Goal: Task Accomplishment & Management: Complete application form

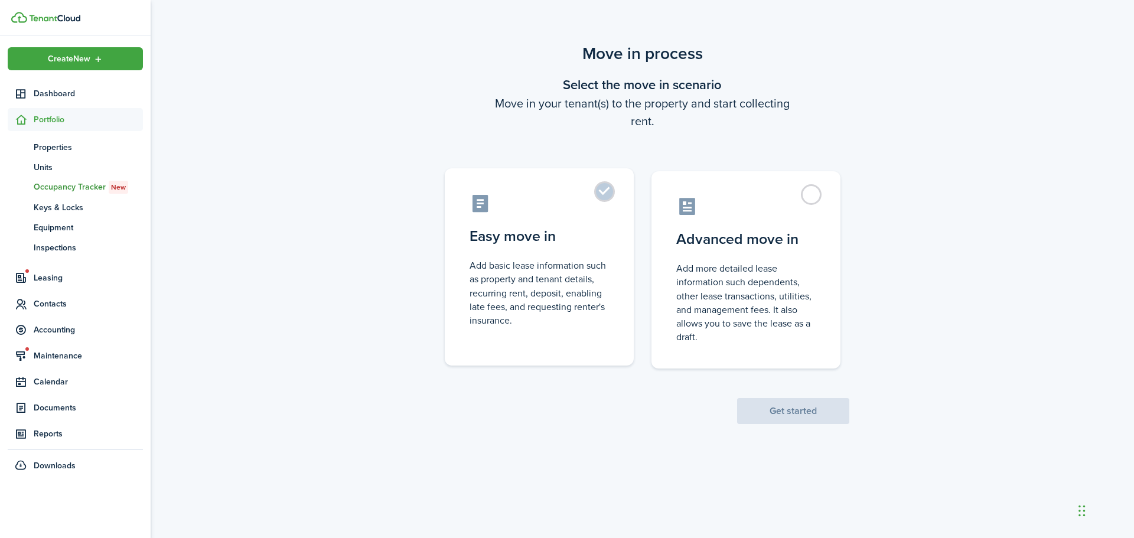
click at [611, 194] on label "Easy move in Add basic lease information such as property and tenant details, r…" at bounding box center [539, 266] width 189 height 197
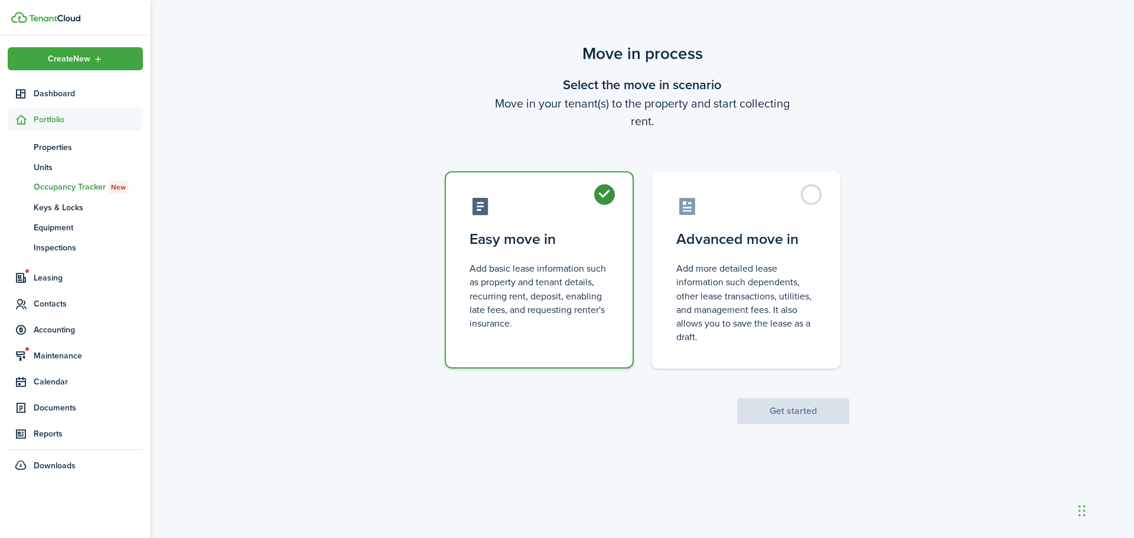
radio input "true"
click at [787, 411] on button "Get started" at bounding box center [793, 411] width 112 height 26
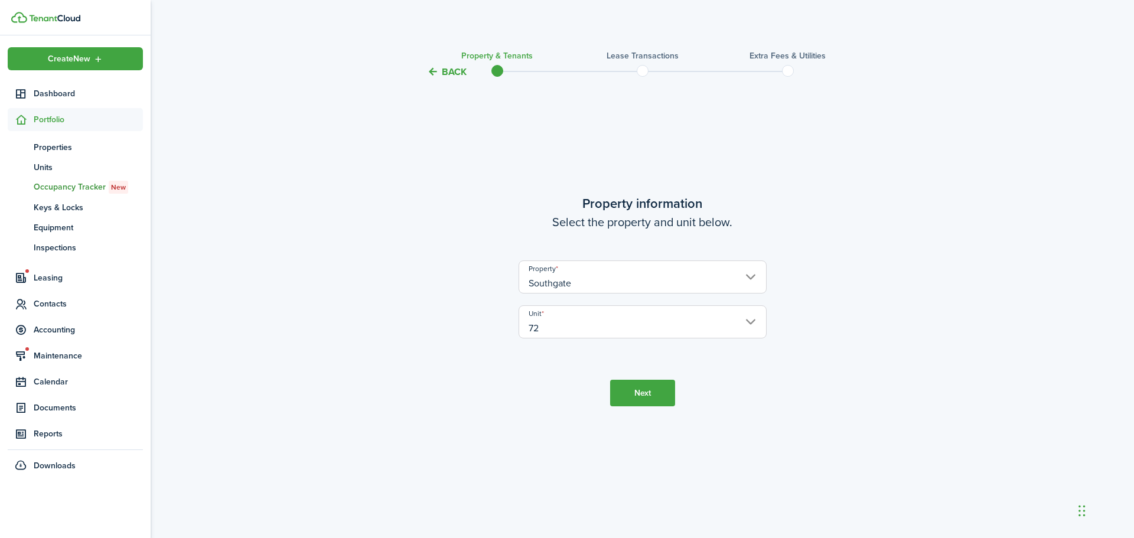
click at [666, 391] on button "Next" at bounding box center [642, 393] width 65 height 27
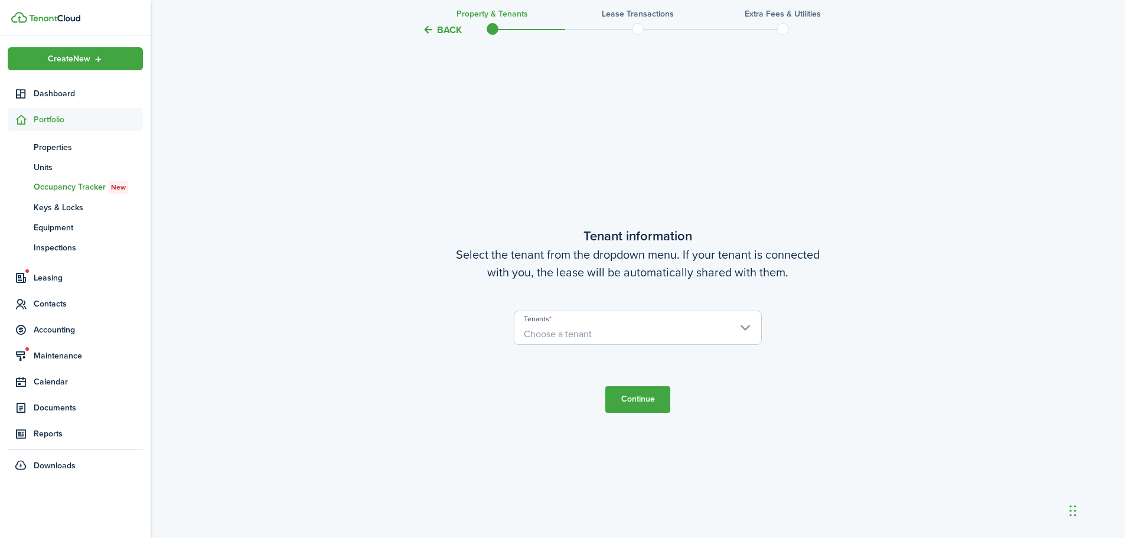
scroll to position [459, 0]
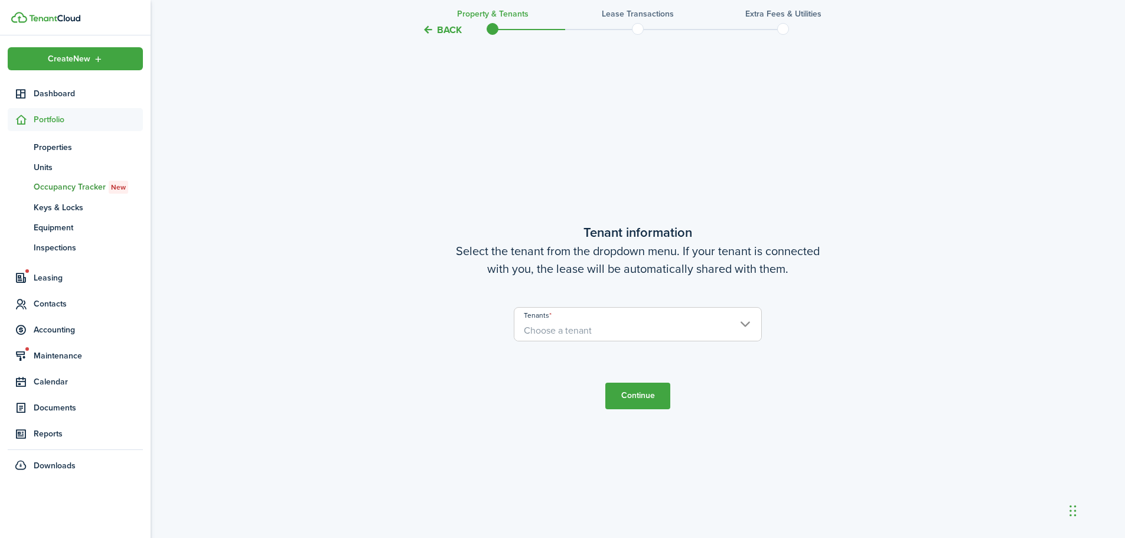
click at [742, 321] on span "Choose a tenant" at bounding box center [637, 331] width 247 height 20
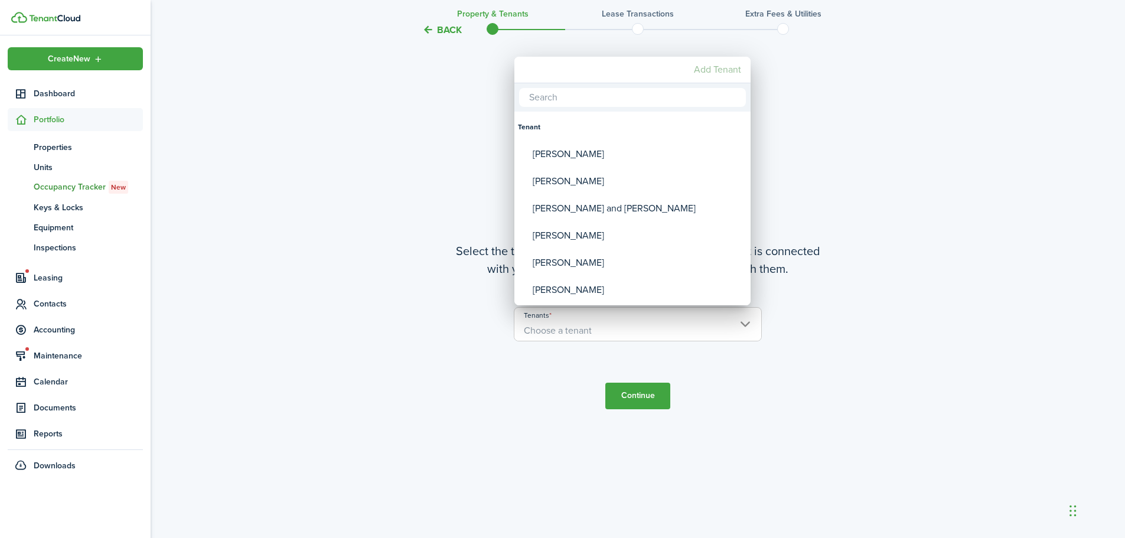
click at [726, 70] on mbsc-button "Add Tenant" at bounding box center [717, 69] width 57 height 21
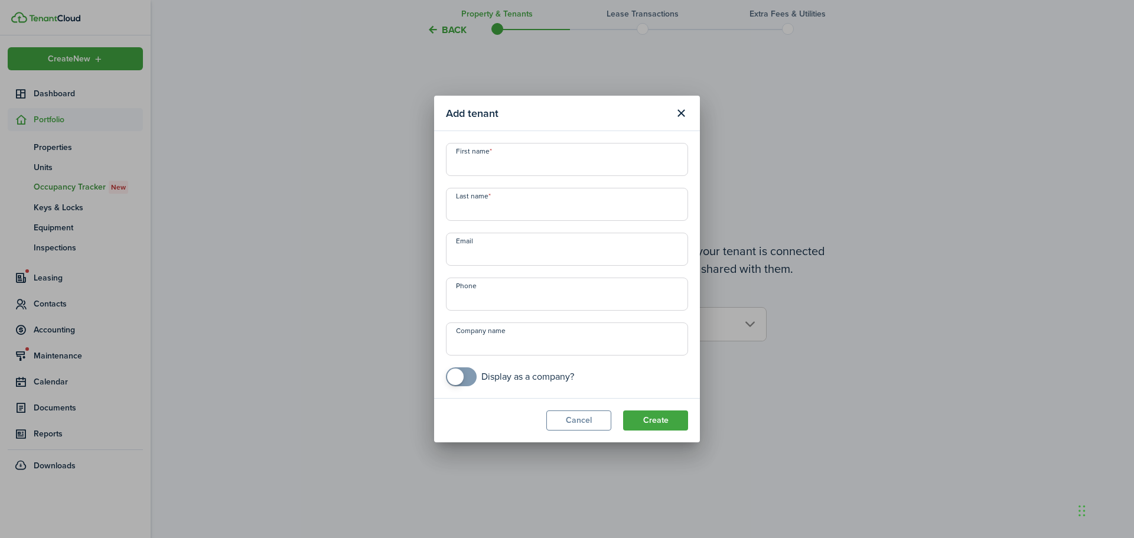
click at [472, 156] on input "First name" at bounding box center [567, 159] width 242 height 33
type input "[PERSON_NAME]"
type input "Wood"
click at [465, 253] on input "Email" at bounding box center [567, 249] width 242 height 33
click at [461, 252] on input "Email" at bounding box center [567, 249] width 242 height 33
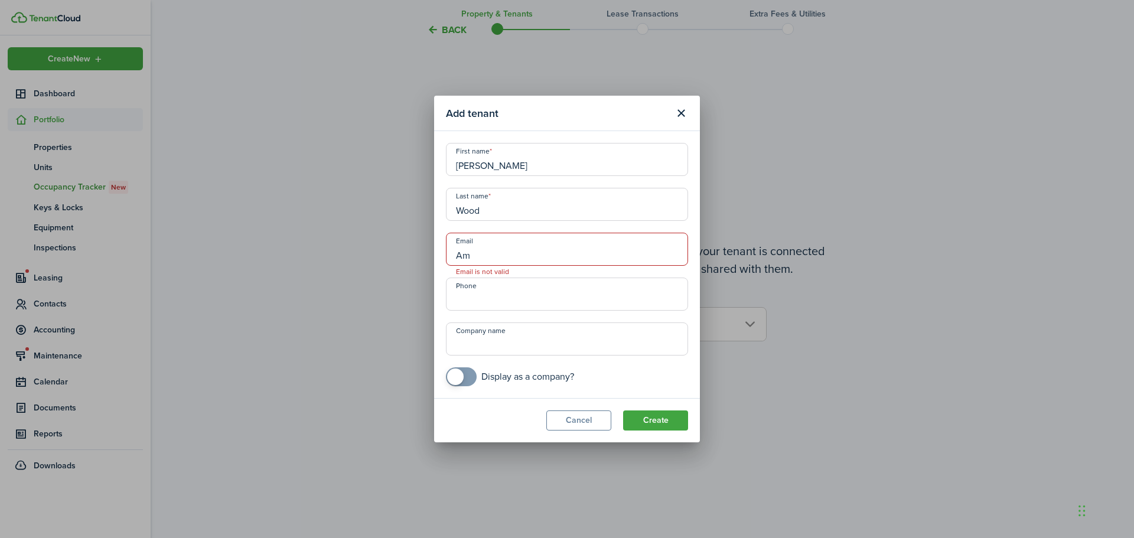
type input "A"
type input "[EMAIL_ADDRESS][DOMAIN_NAME]"
click at [673, 420] on button "Create" at bounding box center [655, 421] width 65 height 20
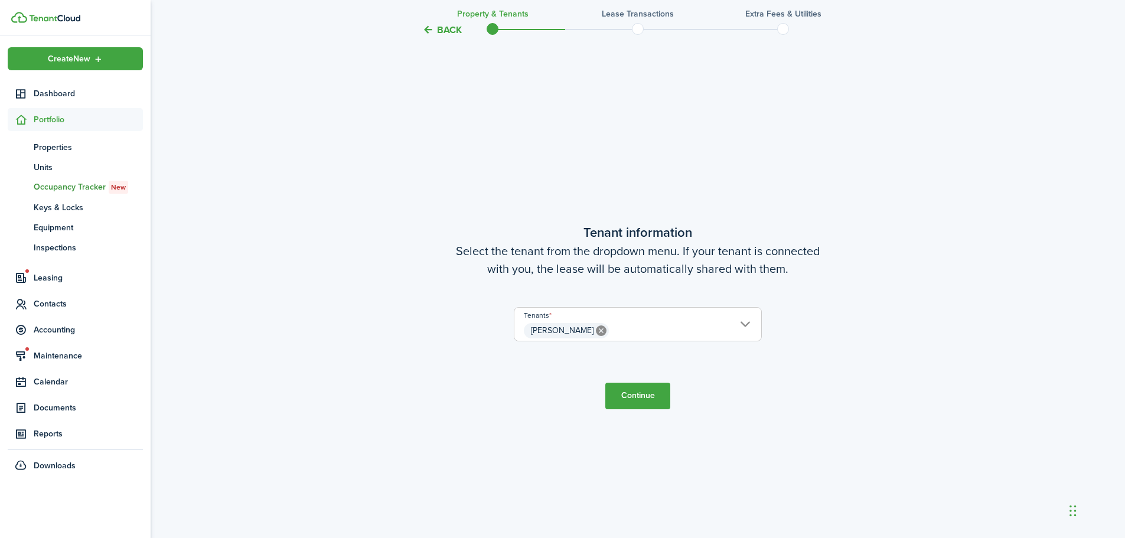
click at [656, 395] on button "Continue" at bounding box center [637, 396] width 65 height 27
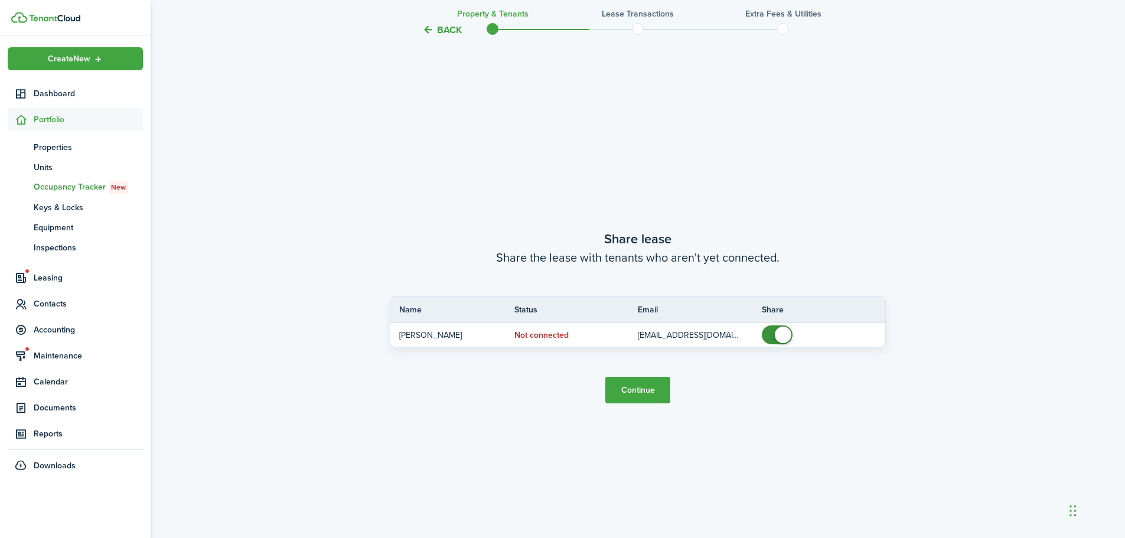
scroll to position [997, 0]
click at [650, 390] on button "Continue" at bounding box center [637, 389] width 65 height 27
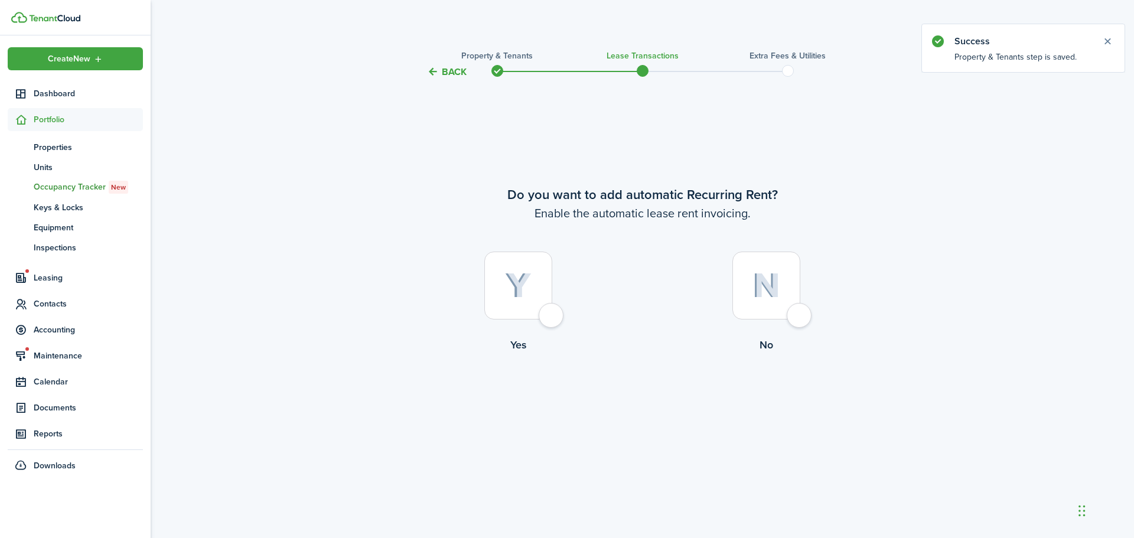
click at [800, 319] on div at bounding box center [766, 286] width 68 height 68
radio input "true"
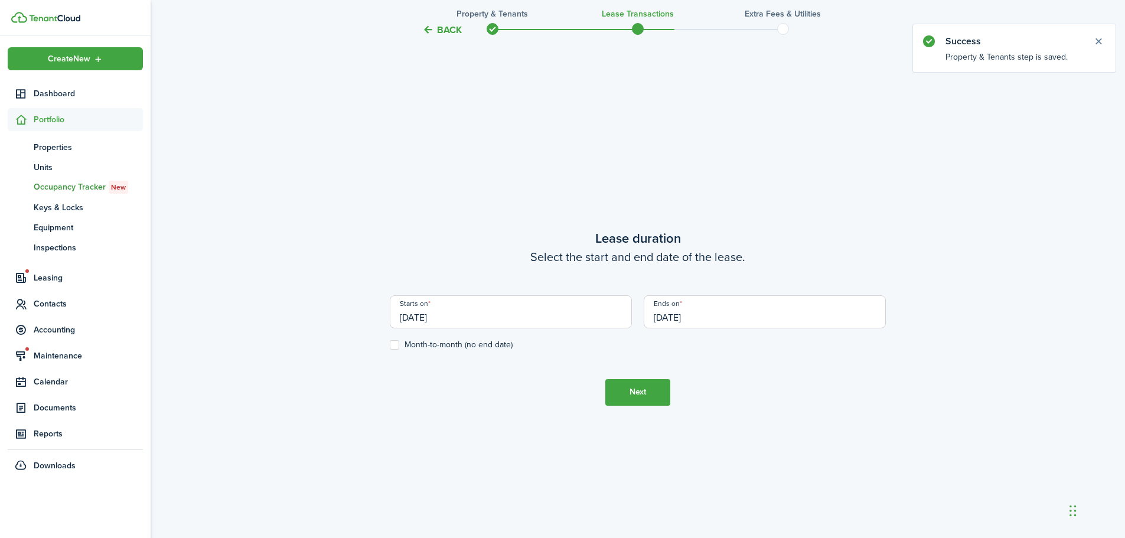
scroll to position [459, 0]
click at [452, 315] on input "[DATE]" at bounding box center [511, 310] width 242 height 33
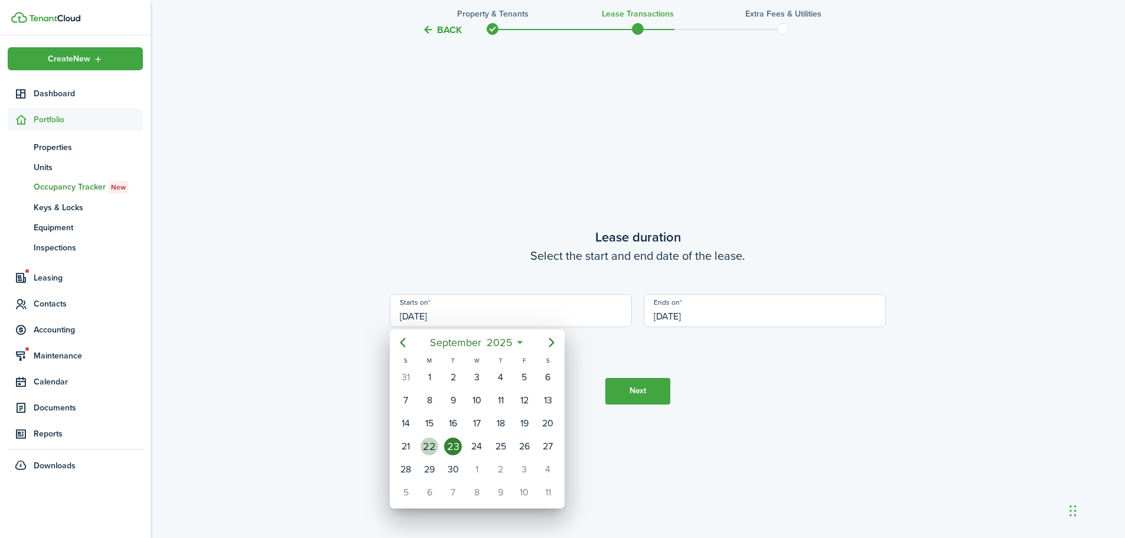
drag, startPoint x: 431, startPoint y: 443, endPoint x: 464, endPoint y: 392, distance: 60.6
click at [454, 404] on div "S M T W T F S 31 [DATE] 2 3 4 5 6 7 8 9 10 11 12 13 14 15 16 17 18 19 20 21 22 …" at bounding box center [477, 430] width 166 height 148
click at [548, 344] on icon "Next page" at bounding box center [552, 343] width 14 height 14
click at [480, 375] on div "1" at bounding box center [477, 378] width 18 height 18
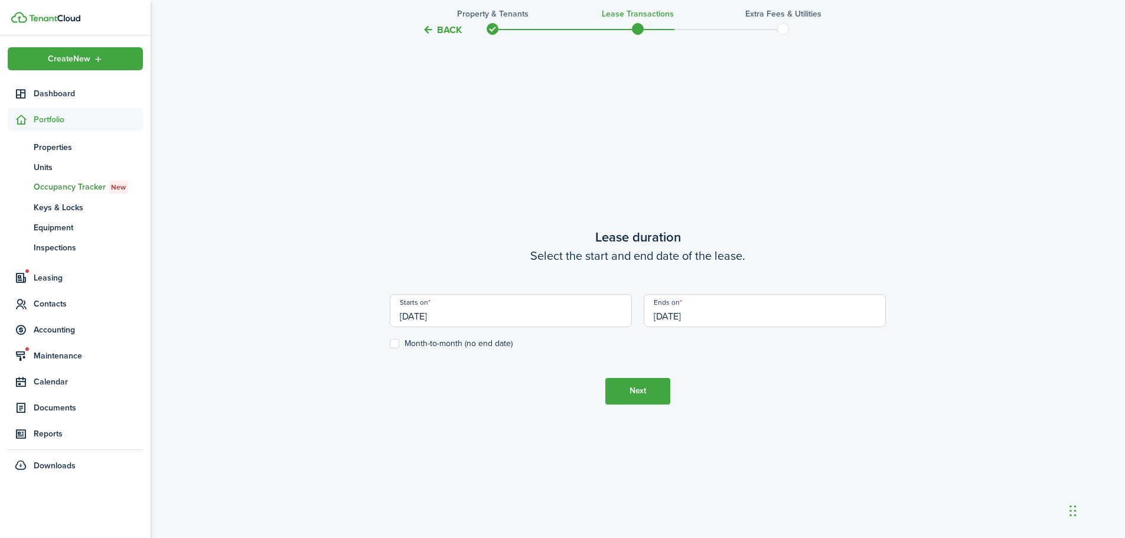
type input "[DATE]"
click at [706, 312] on input "[DATE]" at bounding box center [765, 310] width 242 height 33
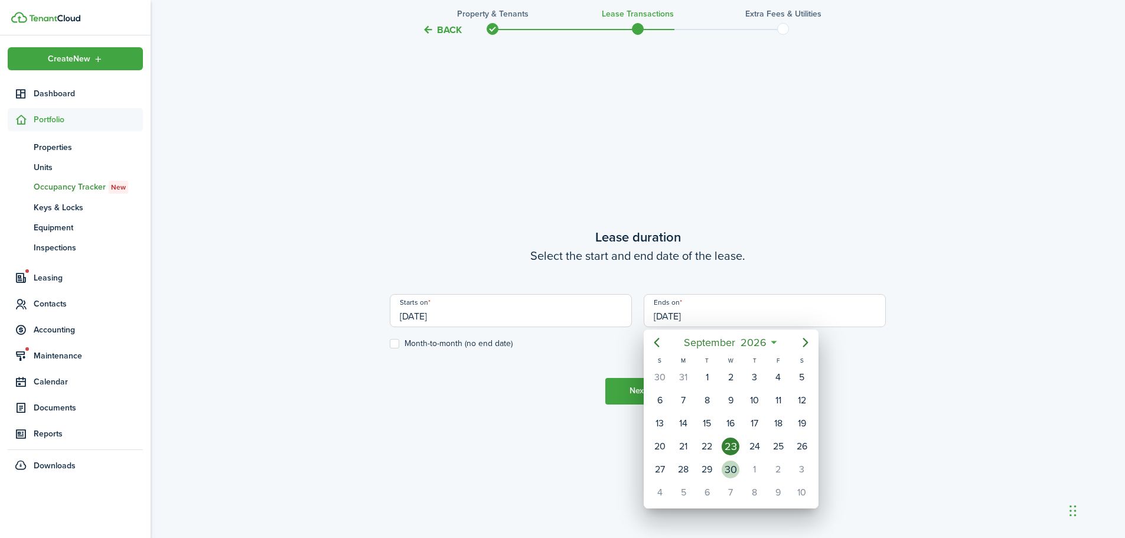
click at [732, 470] on div "30" at bounding box center [731, 470] width 18 height 18
type input "[DATE]"
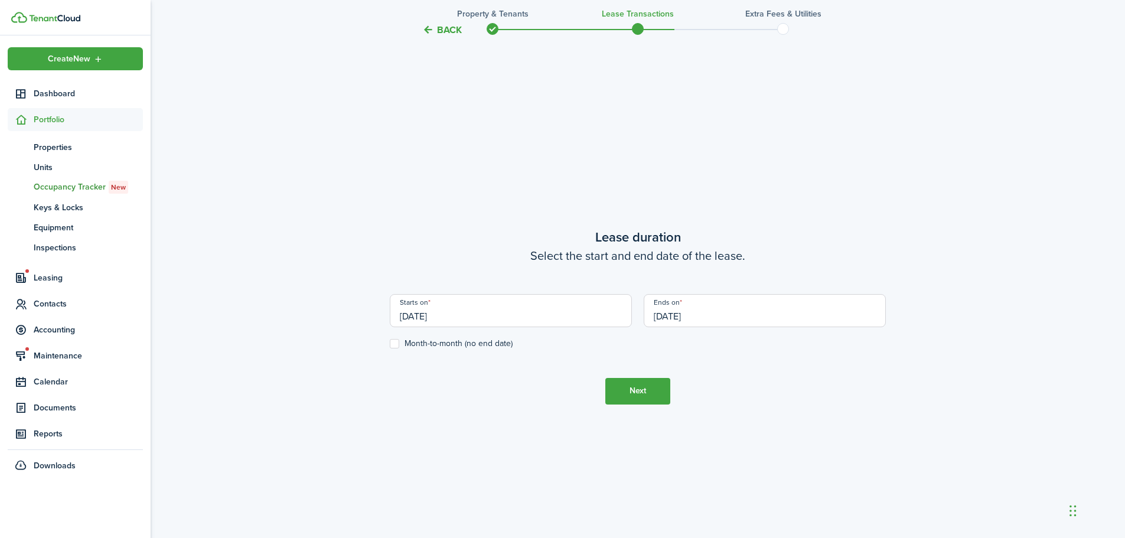
click at [640, 394] on button "Next" at bounding box center [637, 391] width 65 height 27
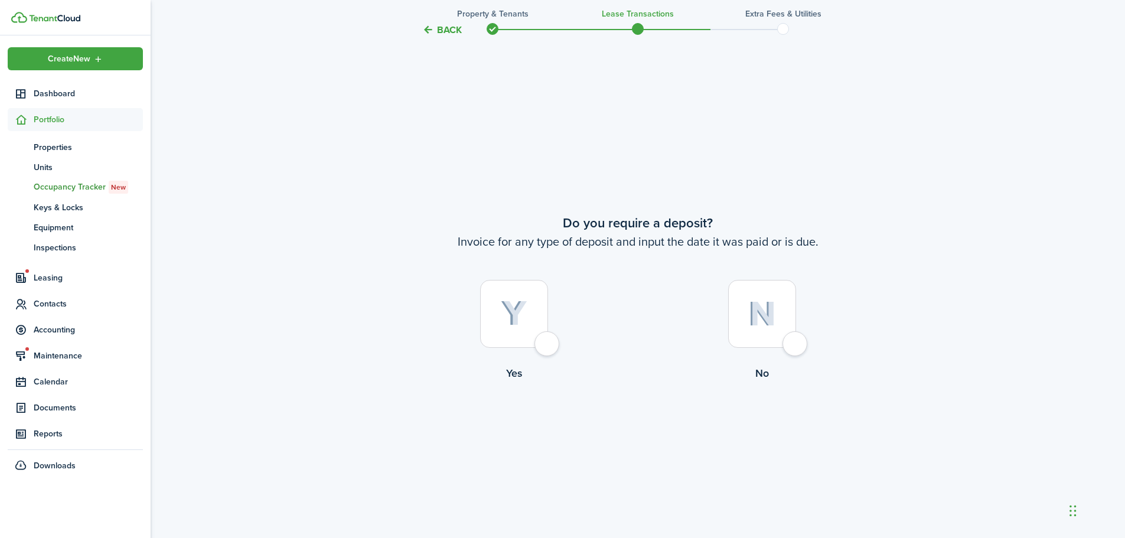
scroll to position [997, 0]
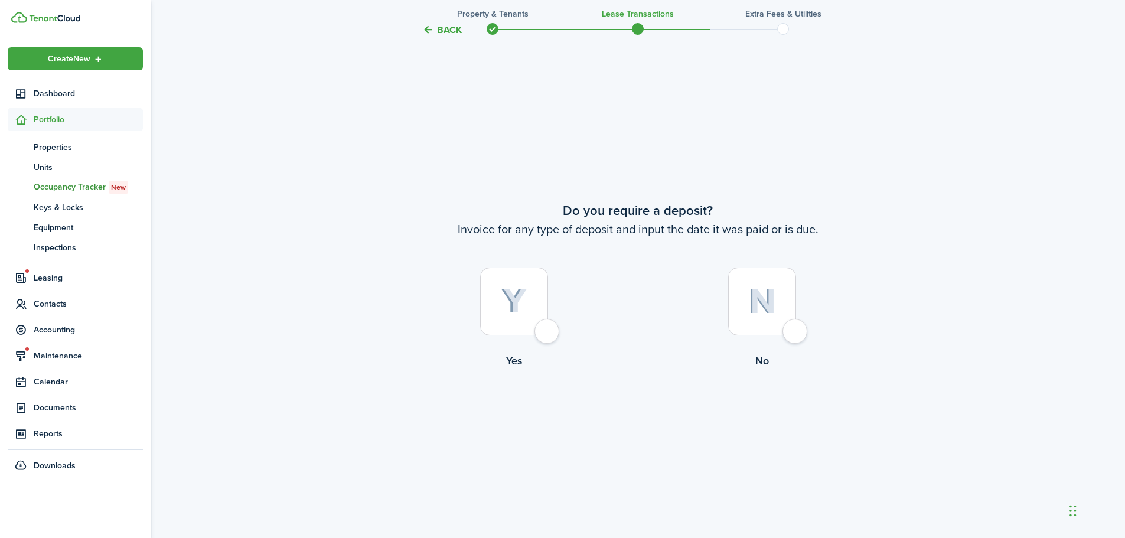
click at [547, 330] on div at bounding box center [514, 302] width 68 height 68
radio input "true"
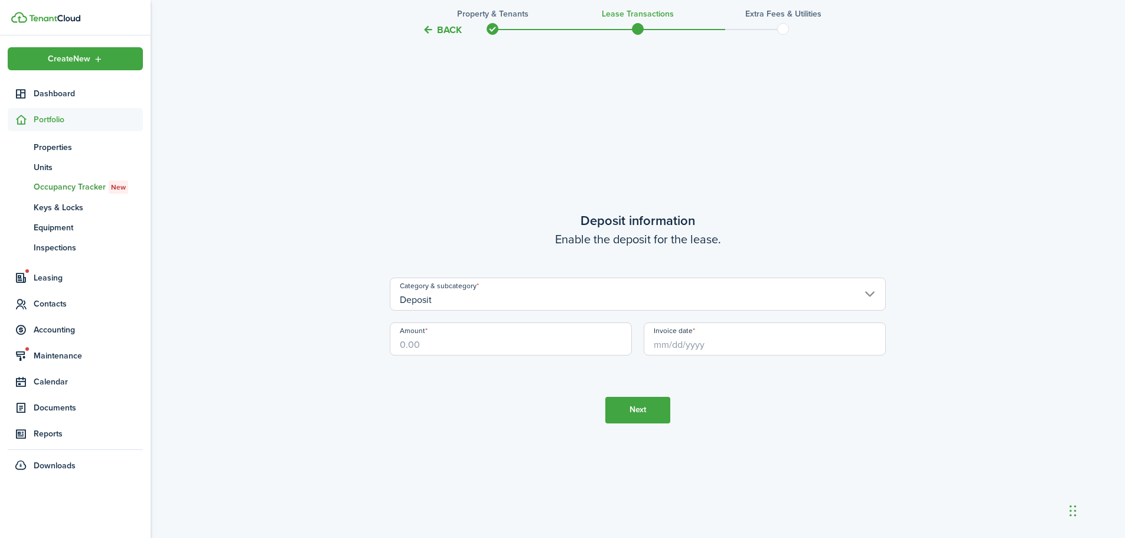
scroll to position [1535, 0]
click at [867, 291] on input "Deposit" at bounding box center [638, 292] width 496 height 33
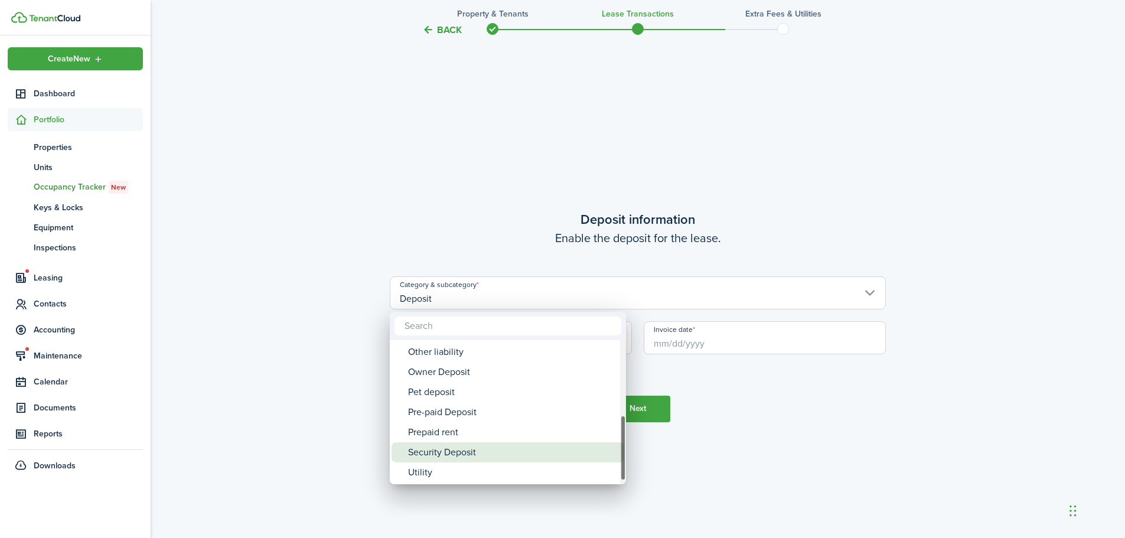
click at [469, 452] on div "Security Deposit" at bounding box center [512, 452] width 209 height 20
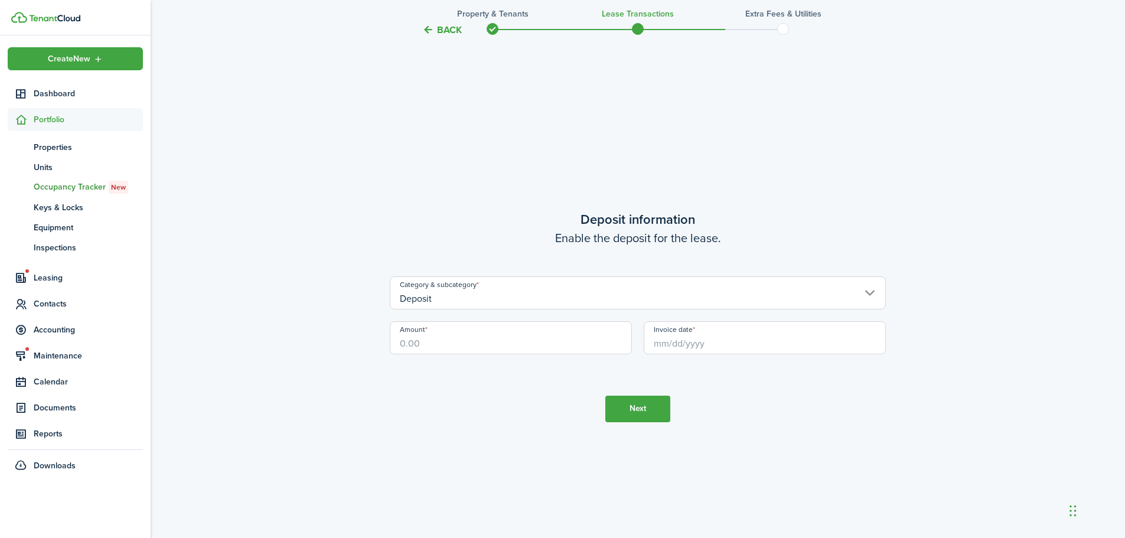
type input "Deposit / Security Deposit"
click at [435, 343] on input "Amount" at bounding box center [511, 337] width 242 height 33
click at [686, 344] on input "Invoice date" at bounding box center [765, 337] width 242 height 33
type input "$340.00"
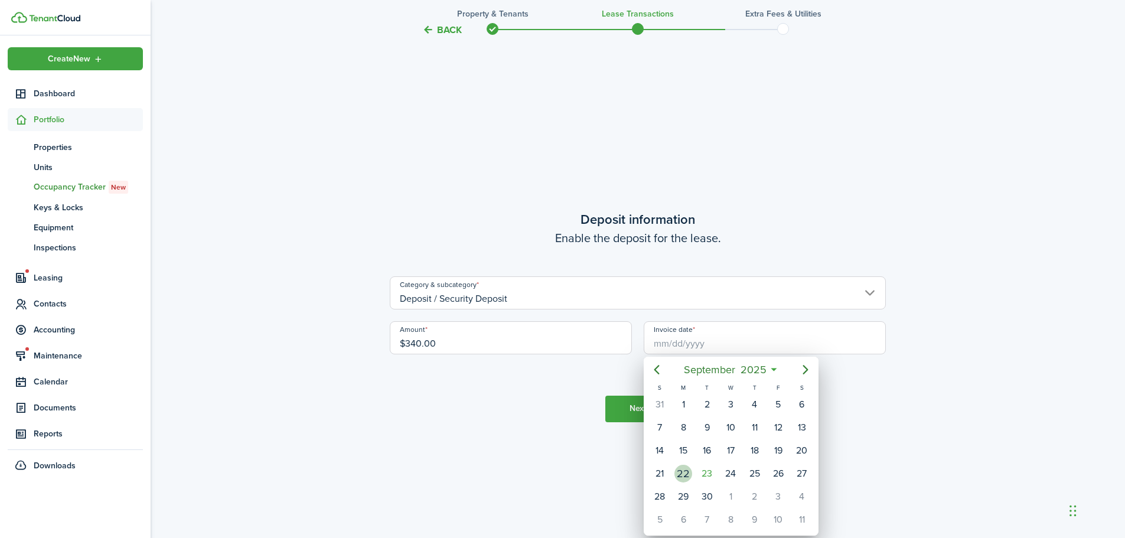
click at [685, 468] on div "22" at bounding box center [684, 474] width 18 height 18
type input "[DATE]"
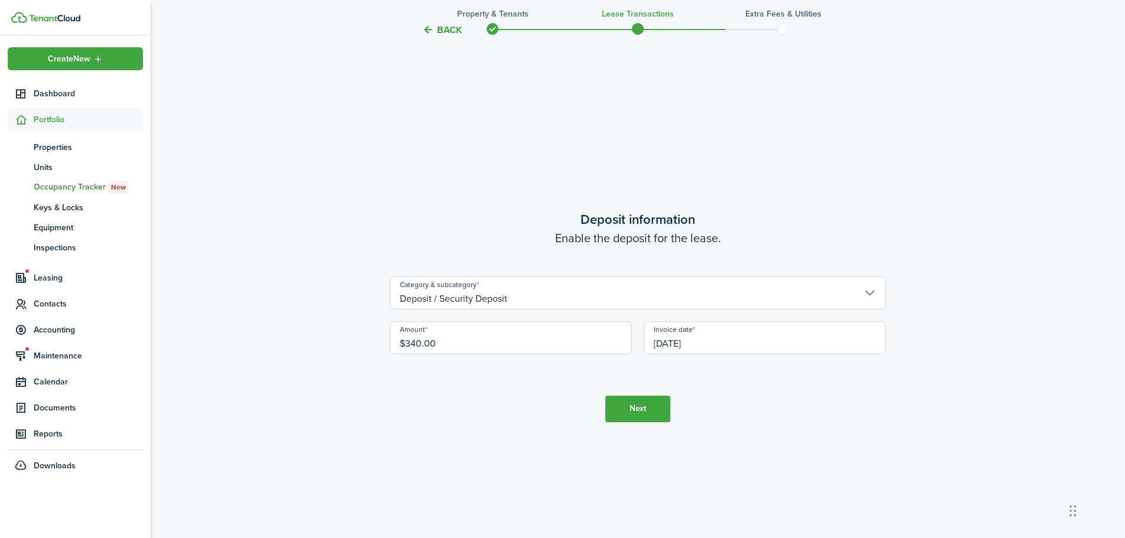
click at [648, 405] on button "Next" at bounding box center [637, 409] width 65 height 27
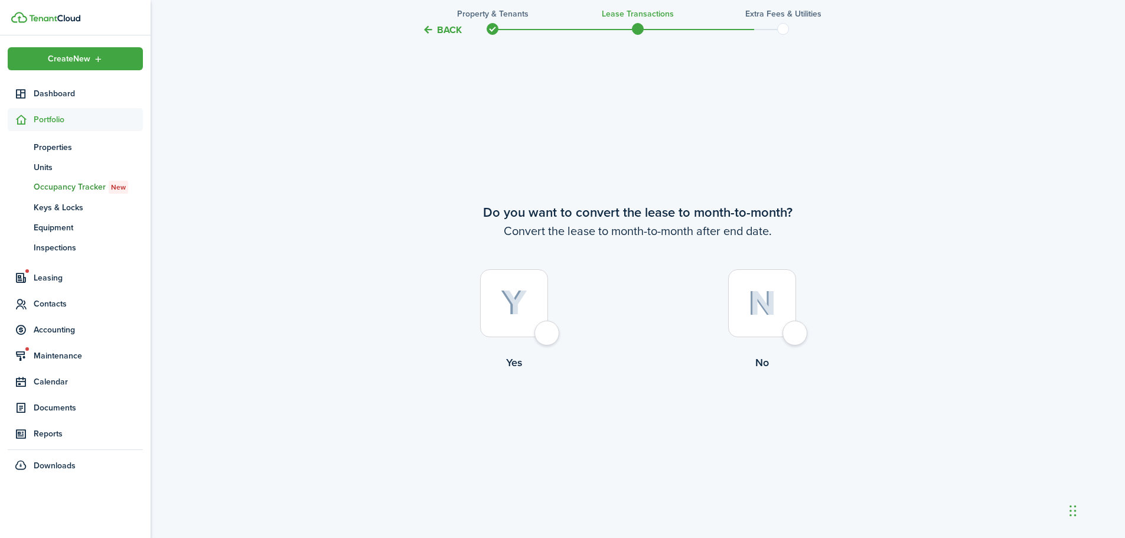
scroll to position [2073, 0]
click at [545, 336] on div at bounding box center [514, 302] width 68 height 68
radio input "true"
click at [650, 421] on button "Continue" at bounding box center [637, 417] width 65 height 27
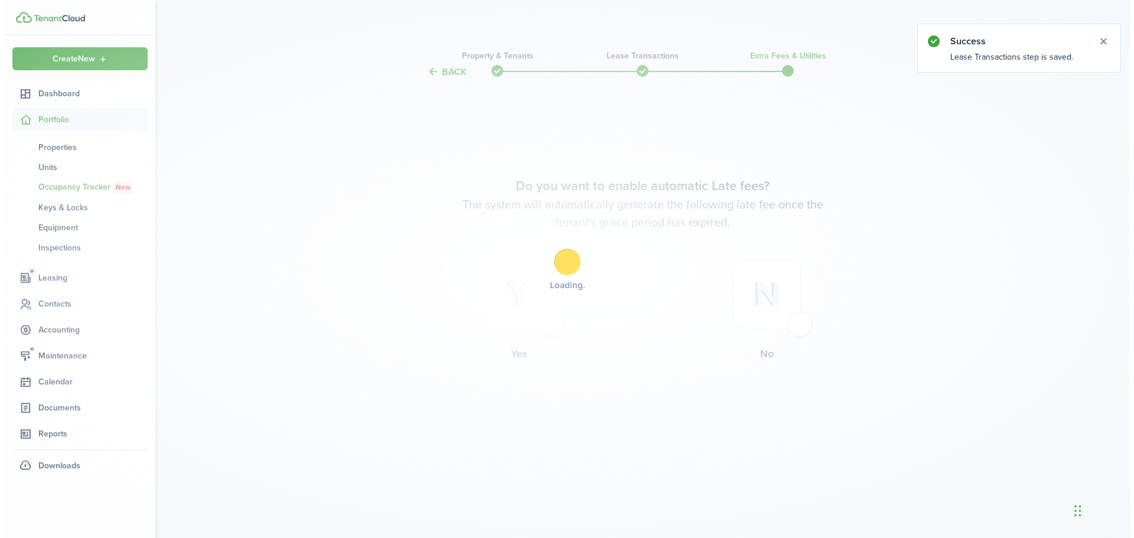
scroll to position [0, 0]
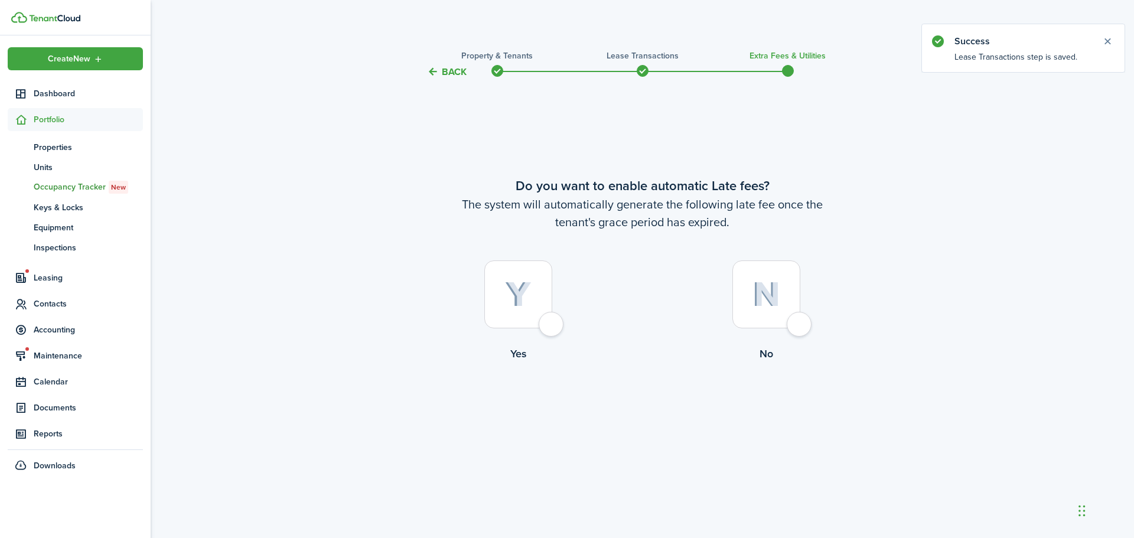
click at [793, 327] on div at bounding box center [766, 294] width 68 height 68
radio input "true"
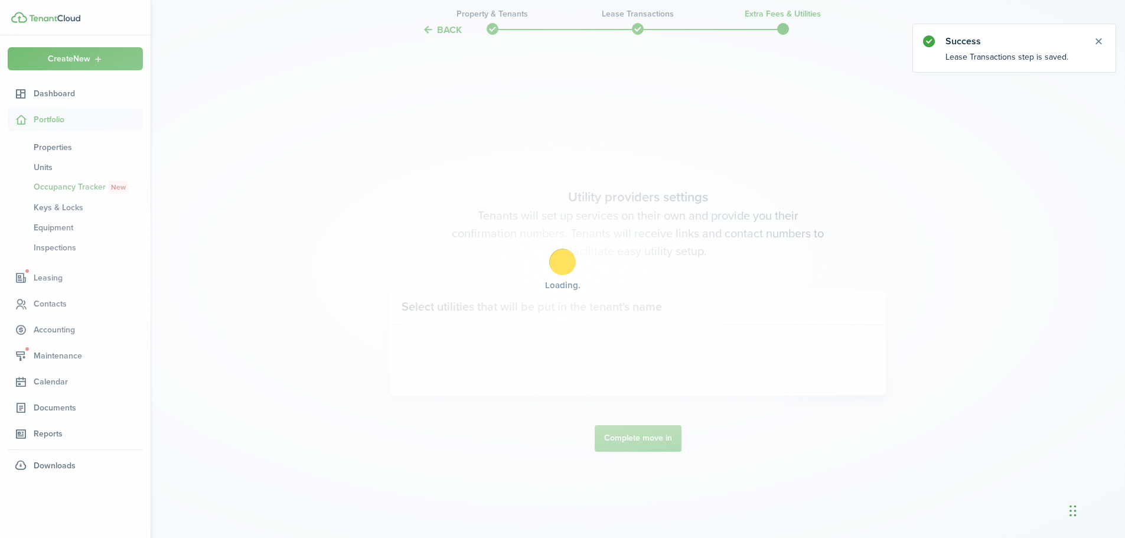
scroll to position [459, 0]
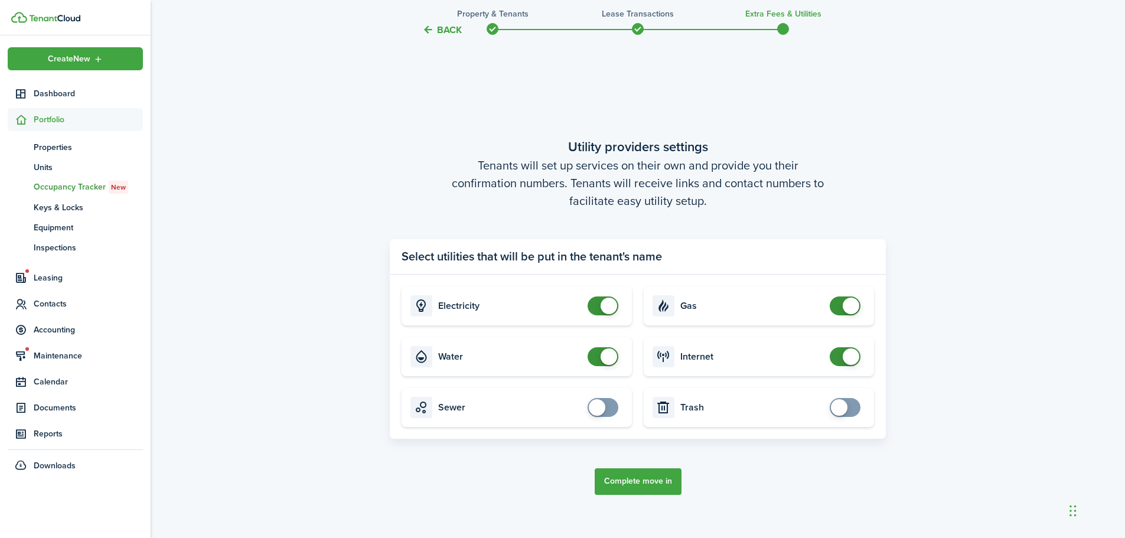
checkbox input "false"
click at [611, 358] on span at bounding box center [609, 356] width 17 height 17
click at [652, 484] on button "Complete move in" at bounding box center [638, 481] width 87 height 27
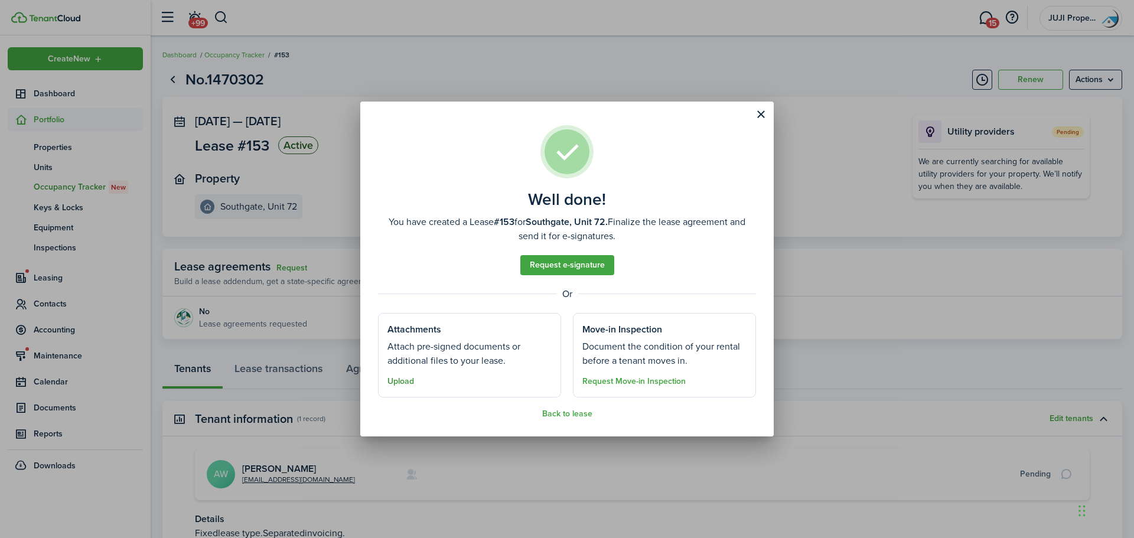
click at [405, 380] on button "Upload" at bounding box center [400, 381] width 27 height 9
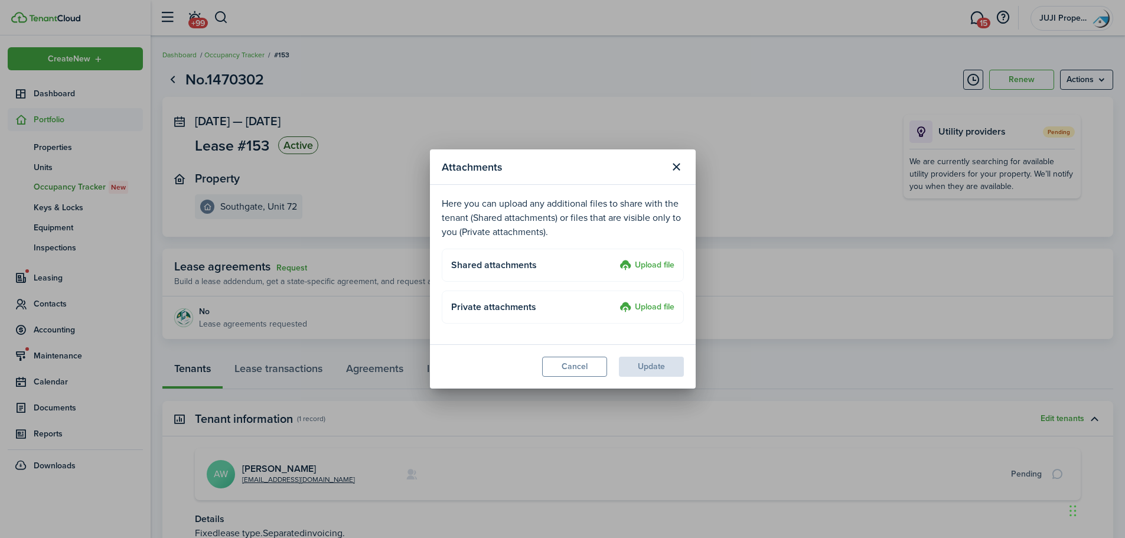
click at [652, 260] on label "Upload file" at bounding box center [647, 266] width 55 height 14
click at [615, 259] on input "Upload file" at bounding box center [615, 259] width 0 height 0
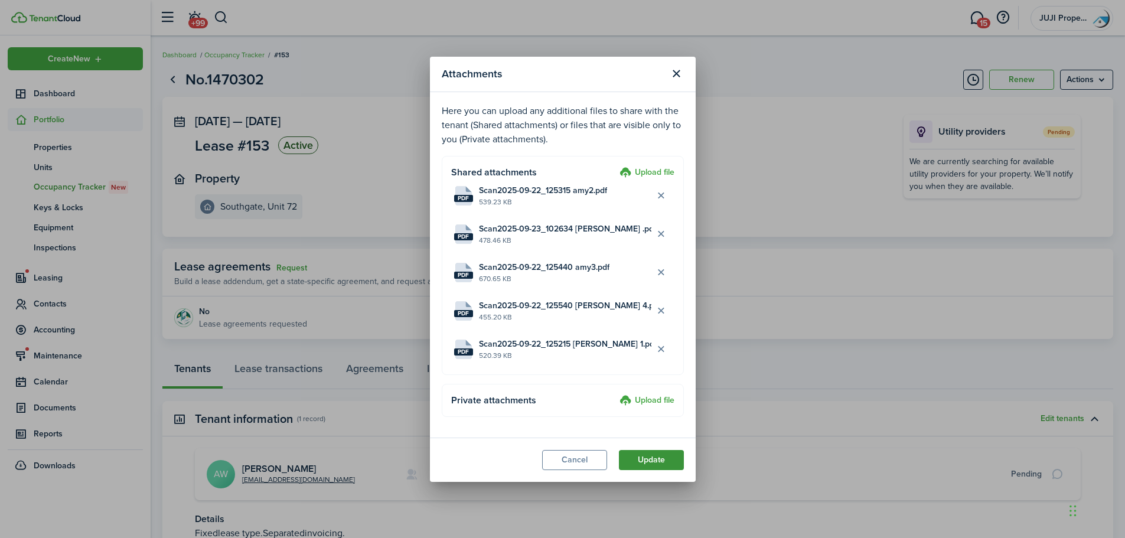
click at [675, 460] on button "Update" at bounding box center [651, 460] width 65 height 20
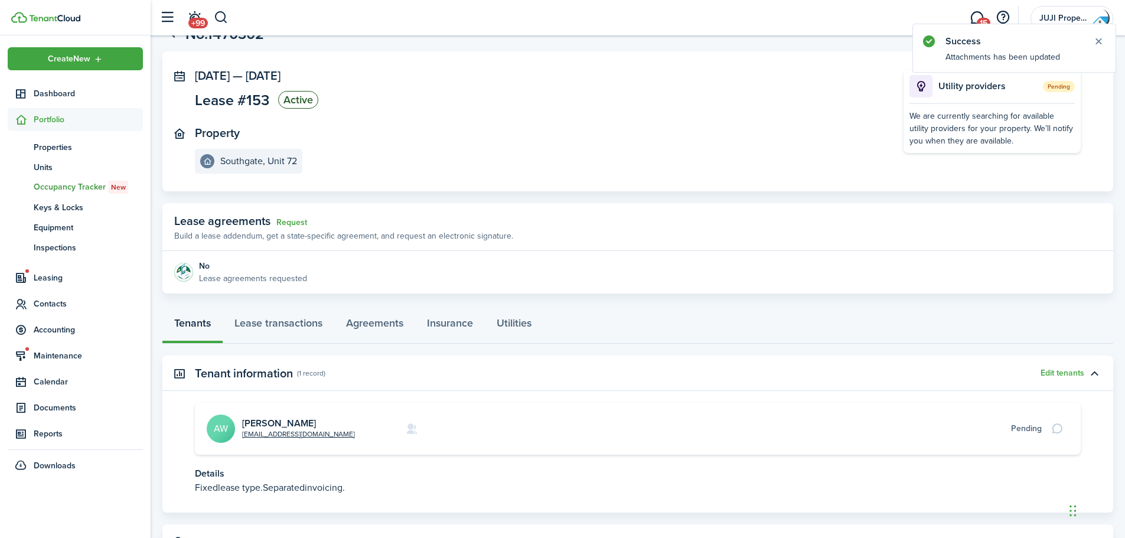
scroll to position [100, 0]
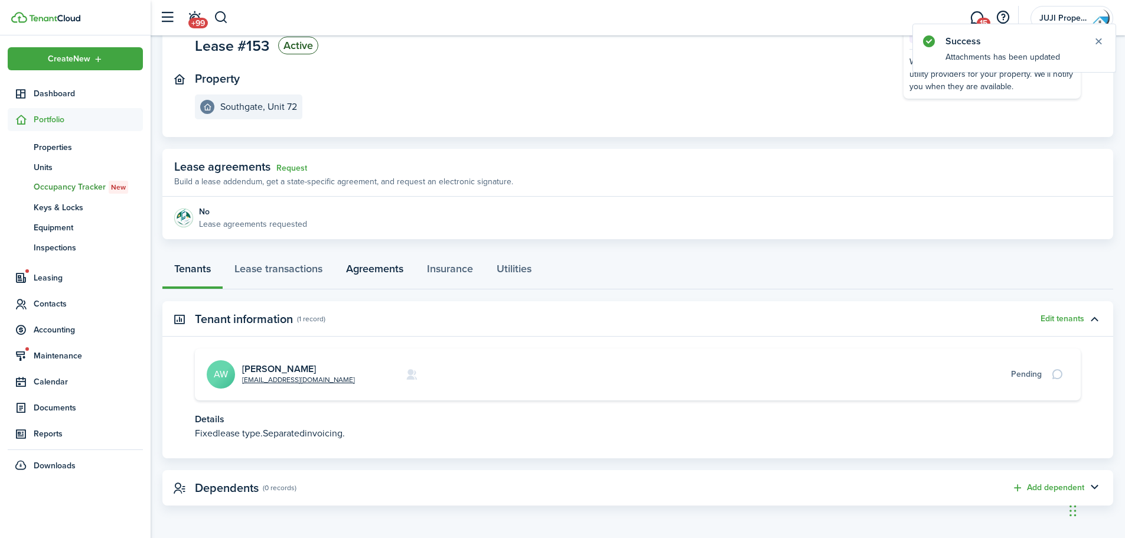
click at [382, 267] on link "Agreements" at bounding box center [374, 271] width 81 height 35
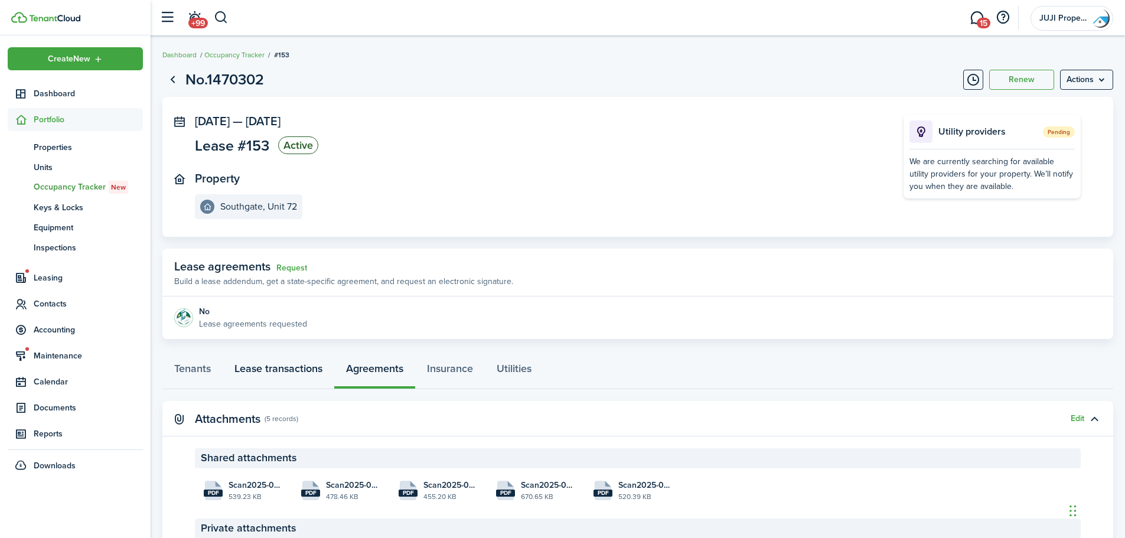
click at [268, 364] on link "Lease transactions" at bounding box center [279, 371] width 112 height 35
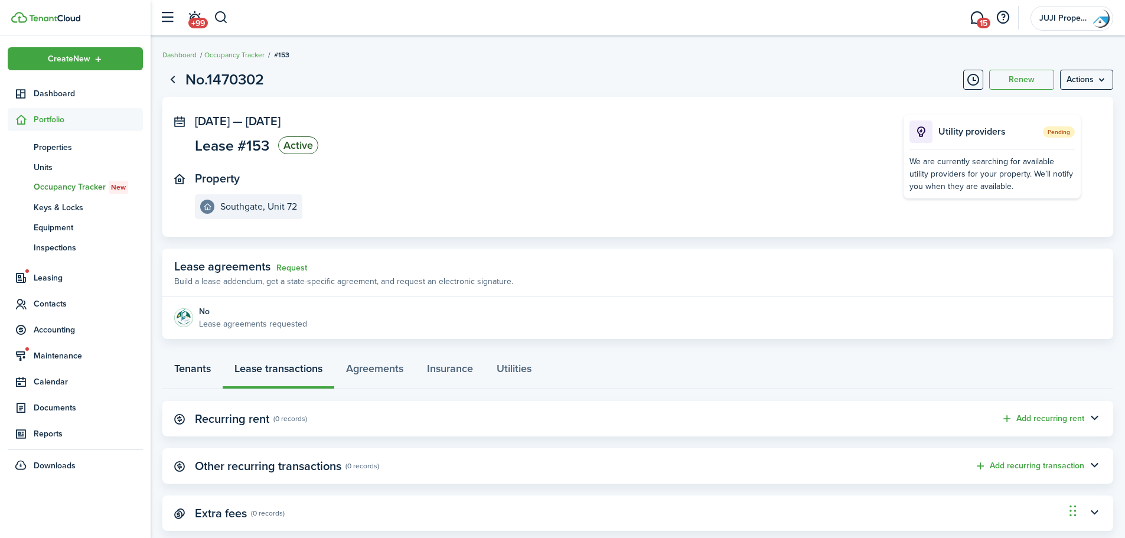
click at [188, 366] on link "Tenants" at bounding box center [192, 371] width 60 height 35
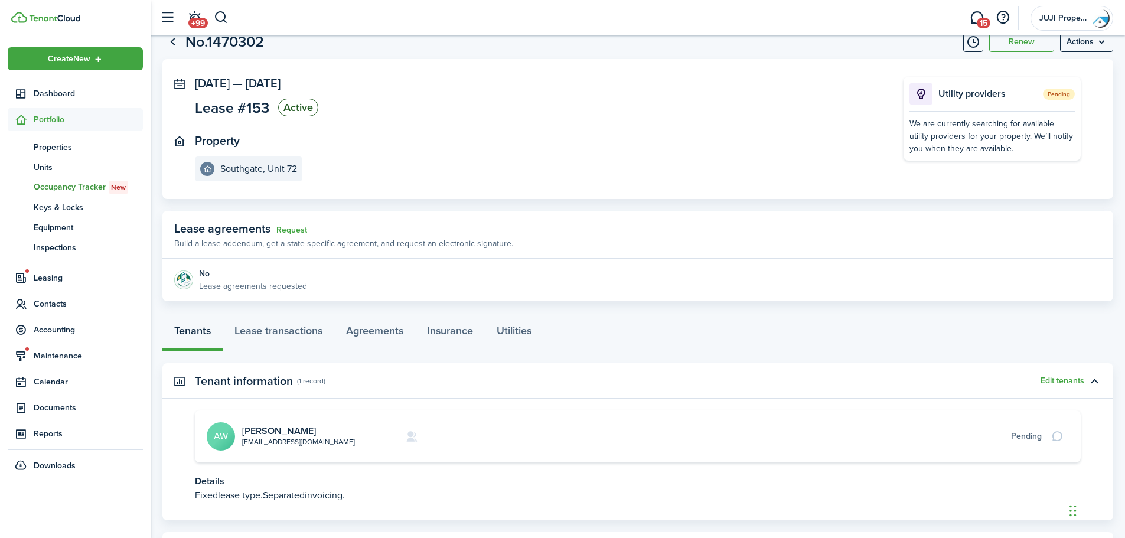
scroll to position [100, 0]
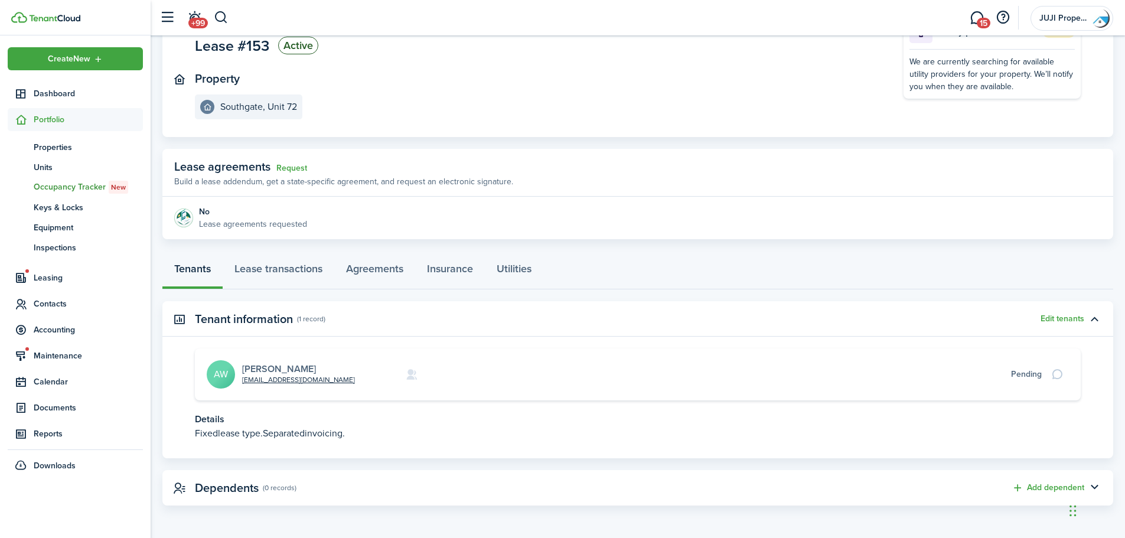
click at [260, 366] on link "[PERSON_NAME]" at bounding box center [279, 369] width 74 height 14
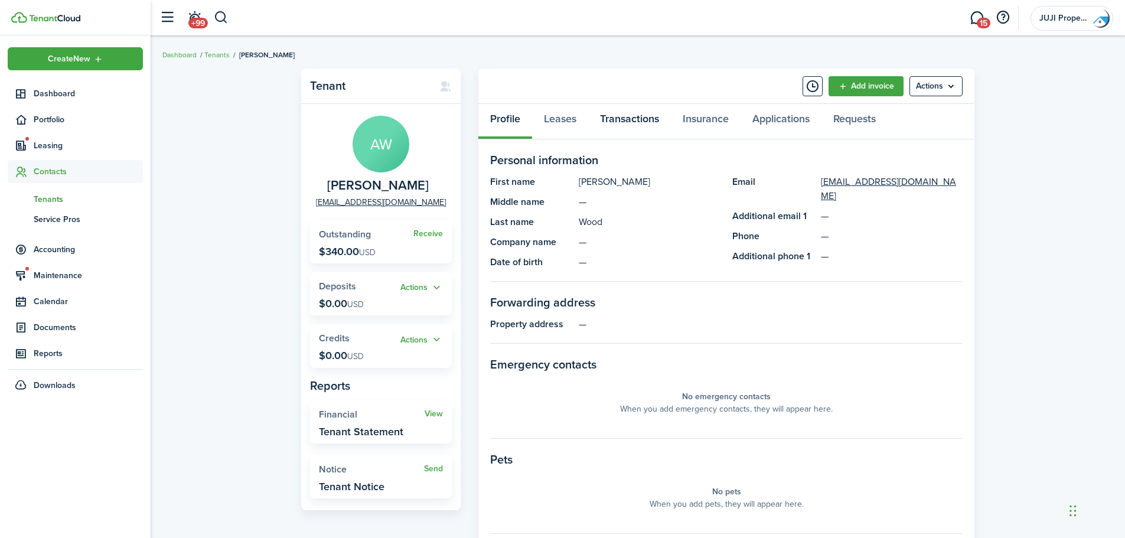
click at [630, 117] on link "Transactions" at bounding box center [629, 121] width 83 height 35
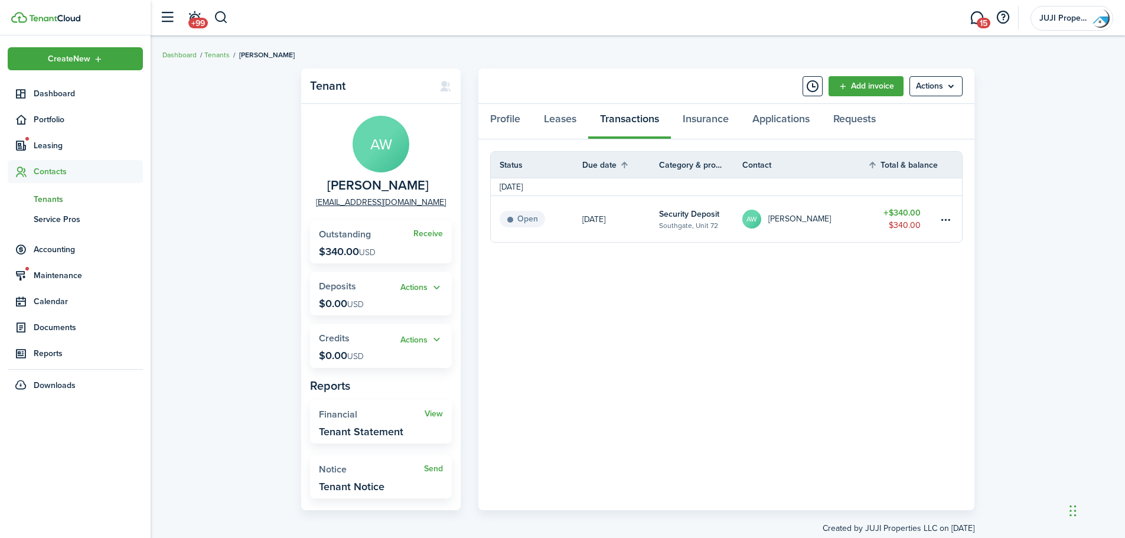
click at [911, 214] on table-amount-title "$340.00" at bounding box center [902, 213] width 37 height 12
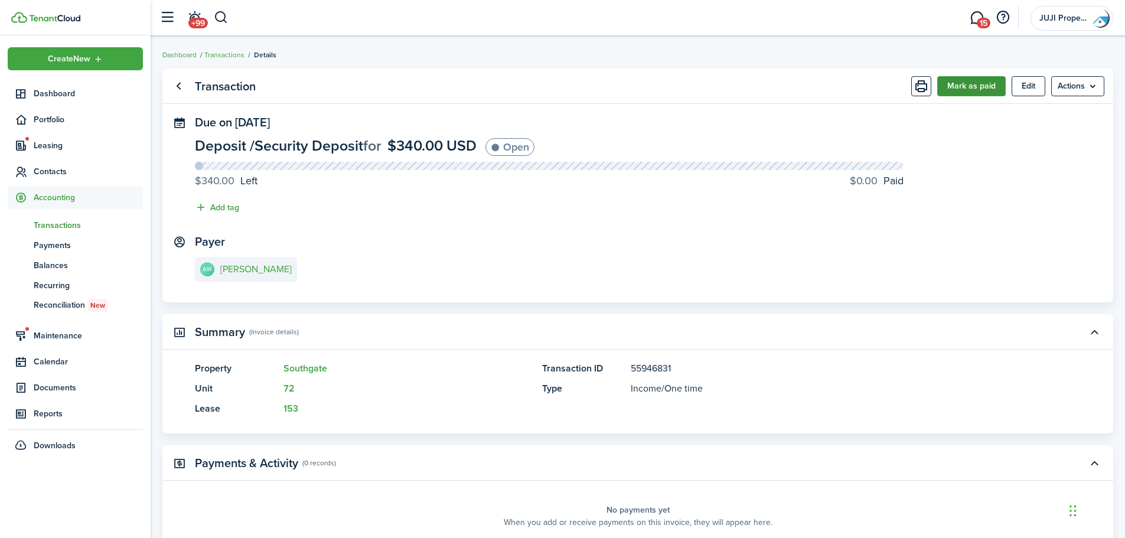
click at [969, 84] on button "Mark as paid" at bounding box center [971, 86] width 69 height 20
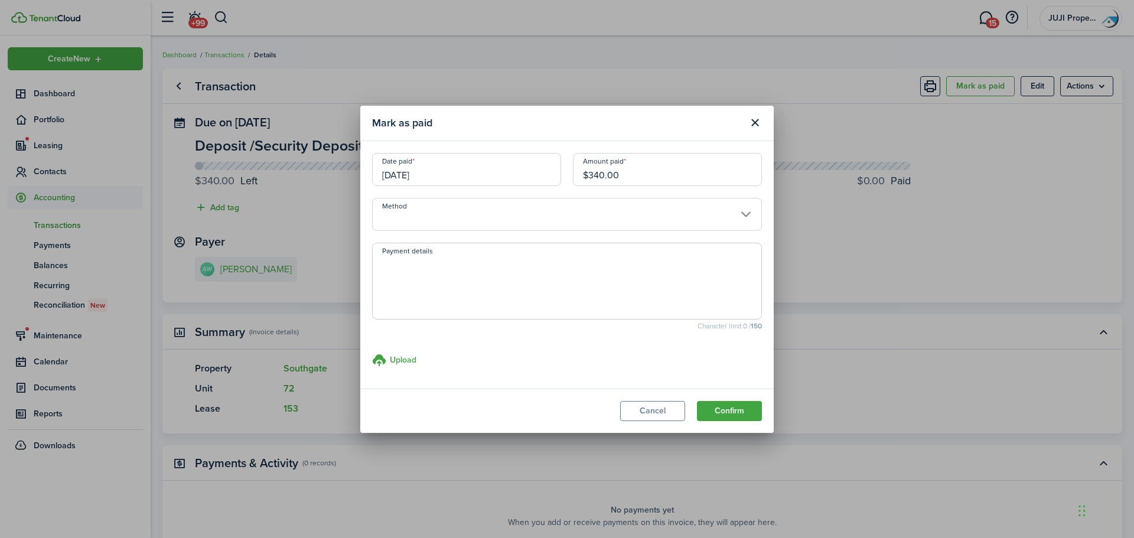
click at [421, 214] on input "Method" at bounding box center [567, 214] width 390 height 33
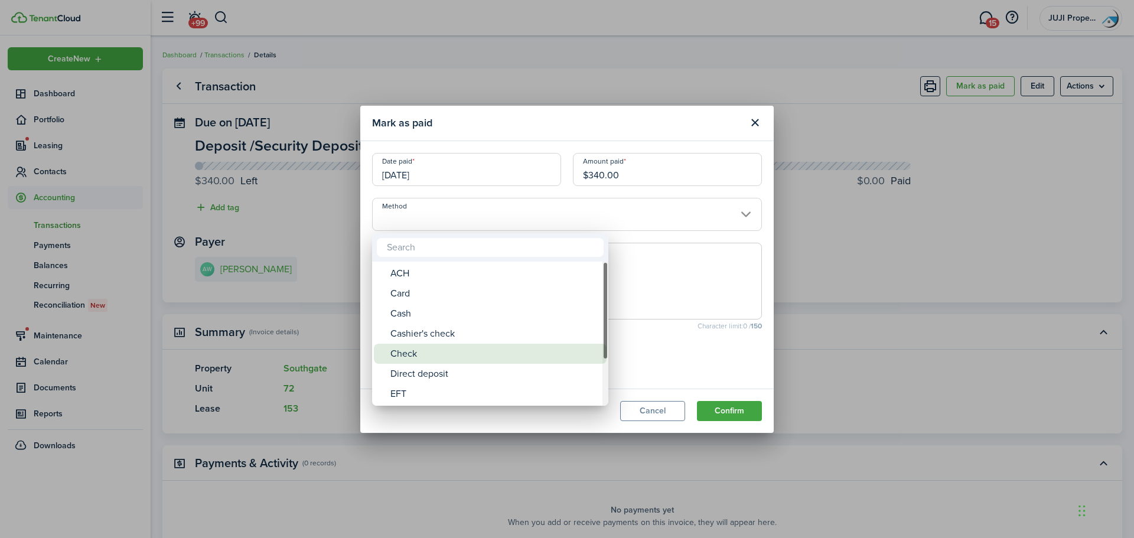
click at [438, 350] on div "Check" at bounding box center [494, 354] width 209 height 20
type input "Check"
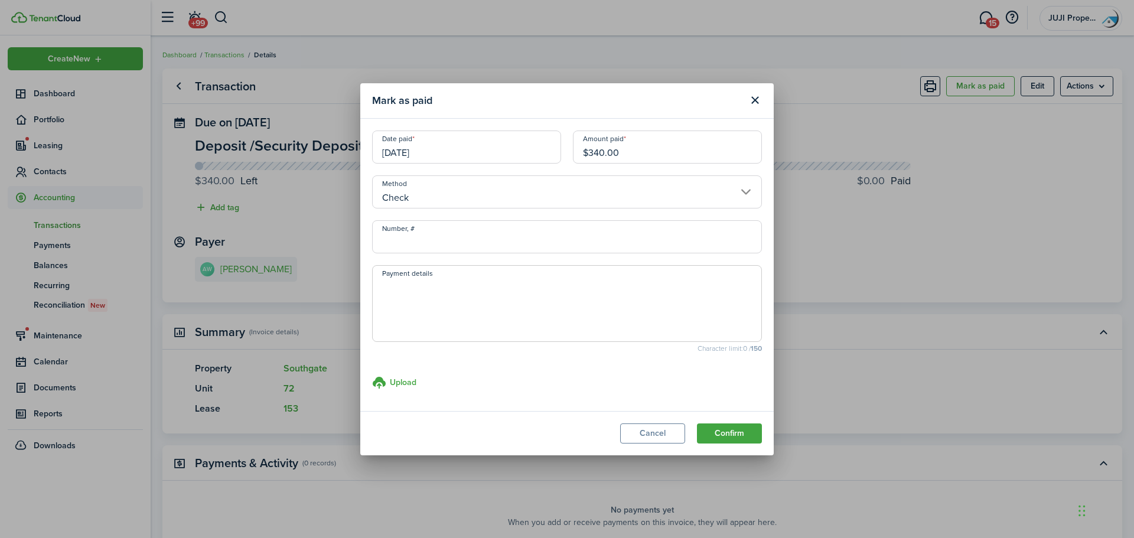
click at [391, 240] on input "Number, #" at bounding box center [567, 236] width 390 height 33
click at [399, 246] on input "Number, #" at bounding box center [567, 236] width 390 height 33
type input "1353"
click at [756, 435] on button "Confirm" at bounding box center [729, 434] width 65 height 20
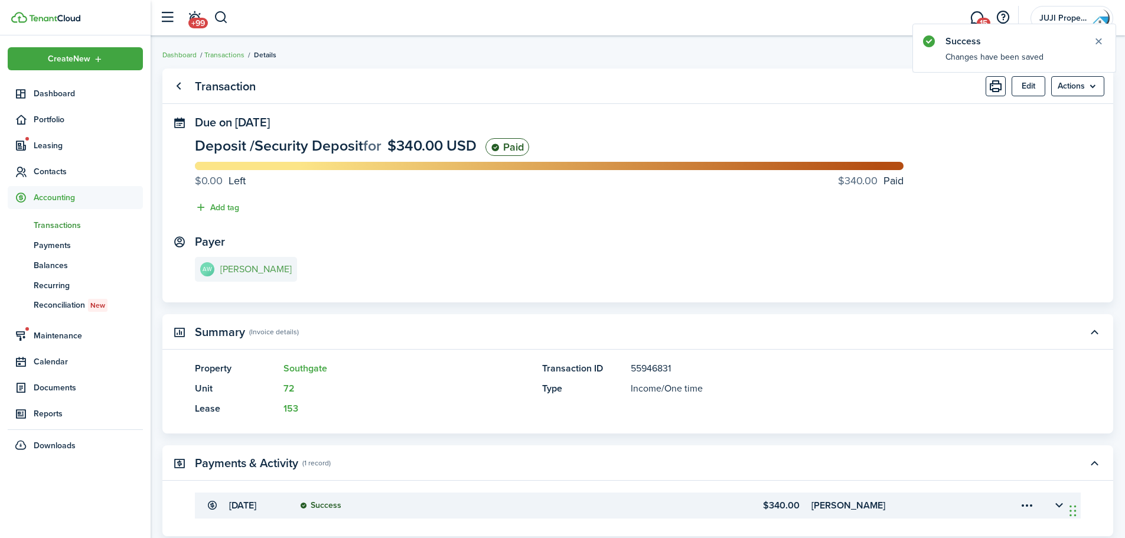
click at [258, 265] on e-details-info-title "[PERSON_NAME]" at bounding box center [255, 269] width 71 height 11
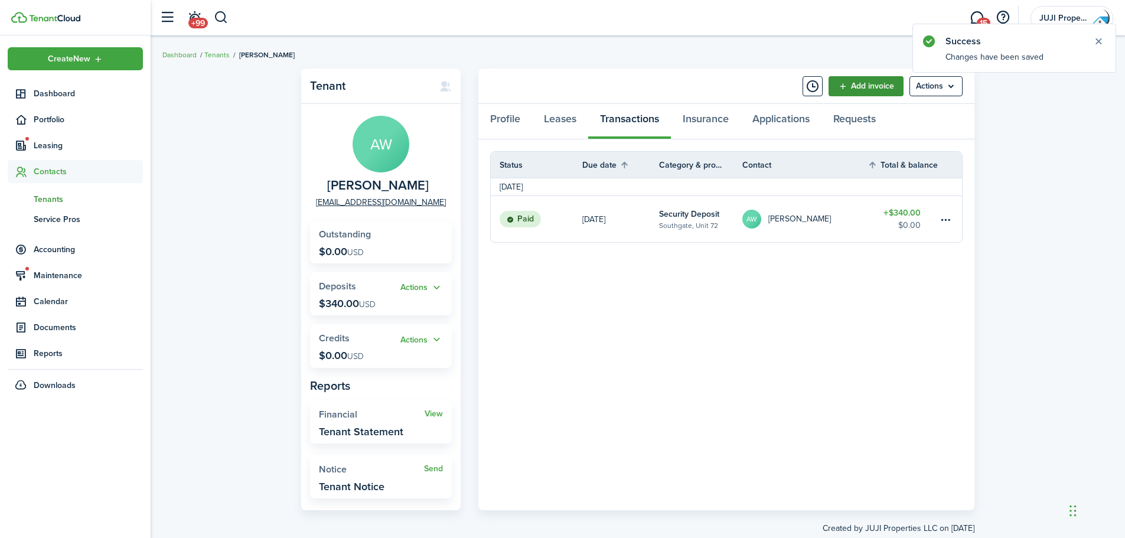
click at [879, 82] on link "Add invoice" at bounding box center [866, 86] width 75 height 20
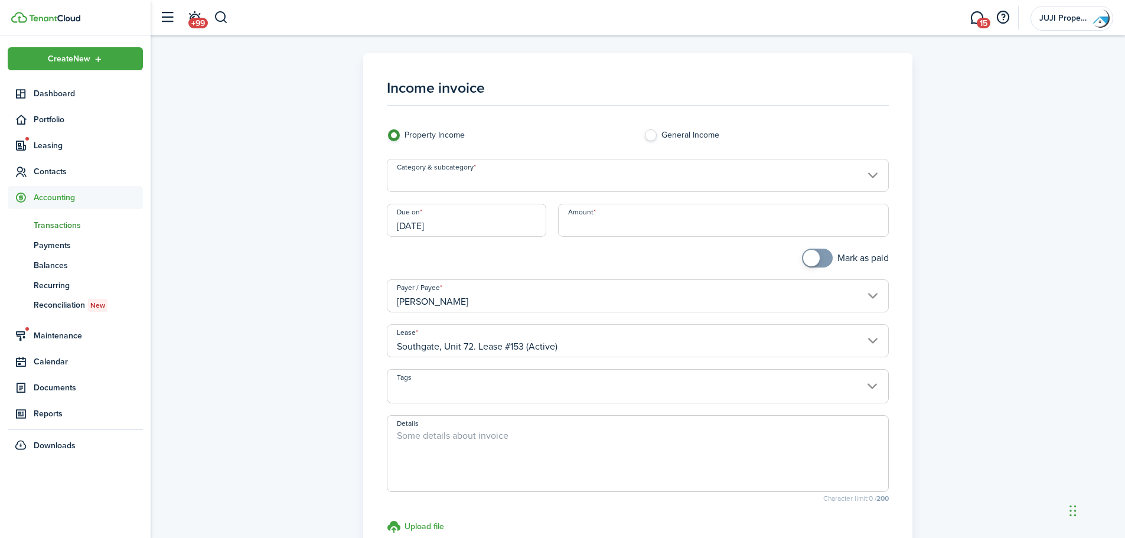
click at [432, 170] on input "Category & subcategory" at bounding box center [638, 175] width 503 height 33
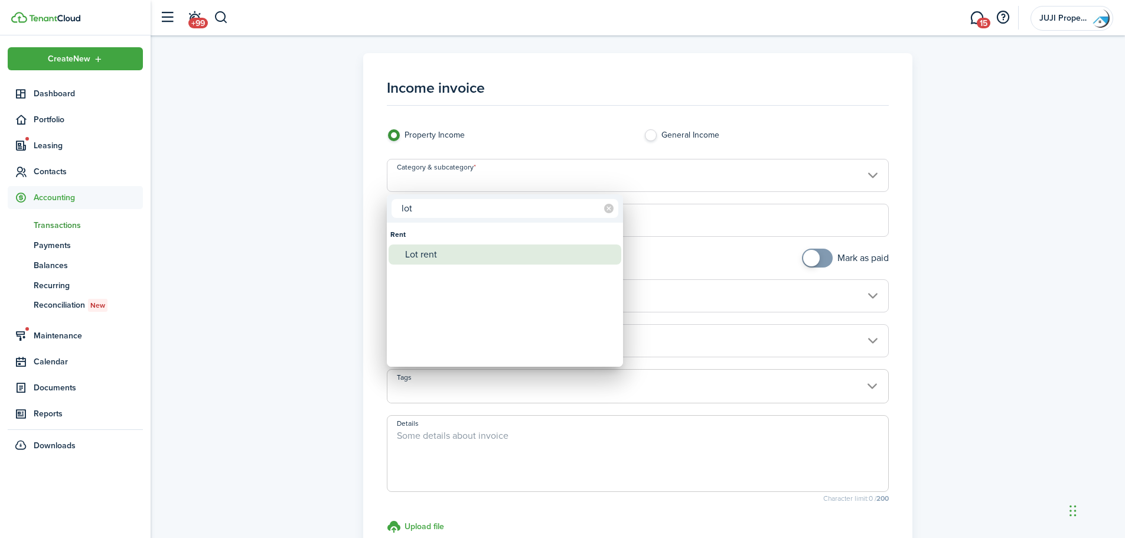
type input "lot"
click at [432, 248] on div "Lot rent" at bounding box center [509, 255] width 209 height 20
type input "Rent / Lot rent"
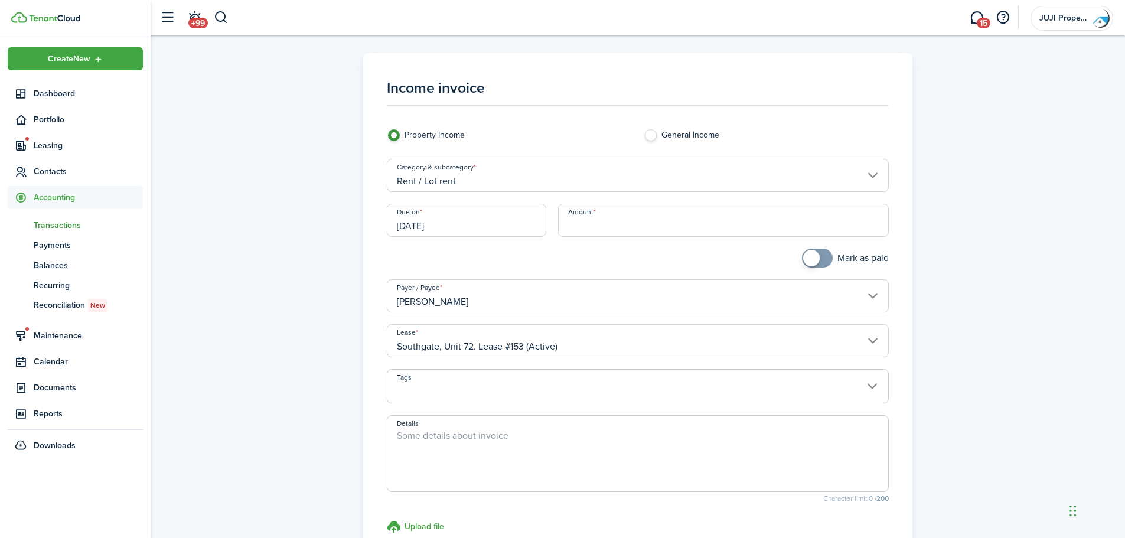
click at [450, 226] on input "[DATE]" at bounding box center [466, 220] width 159 height 33
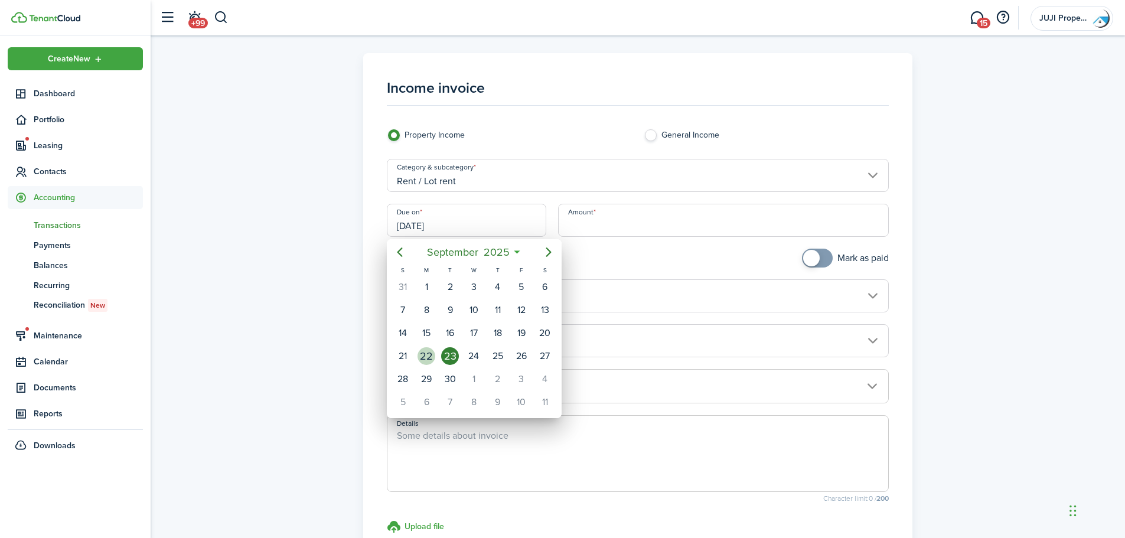
click at [431, 357] on div "22" at bounding box center [427, 356] width 18 height 18
type input "[DATE]"
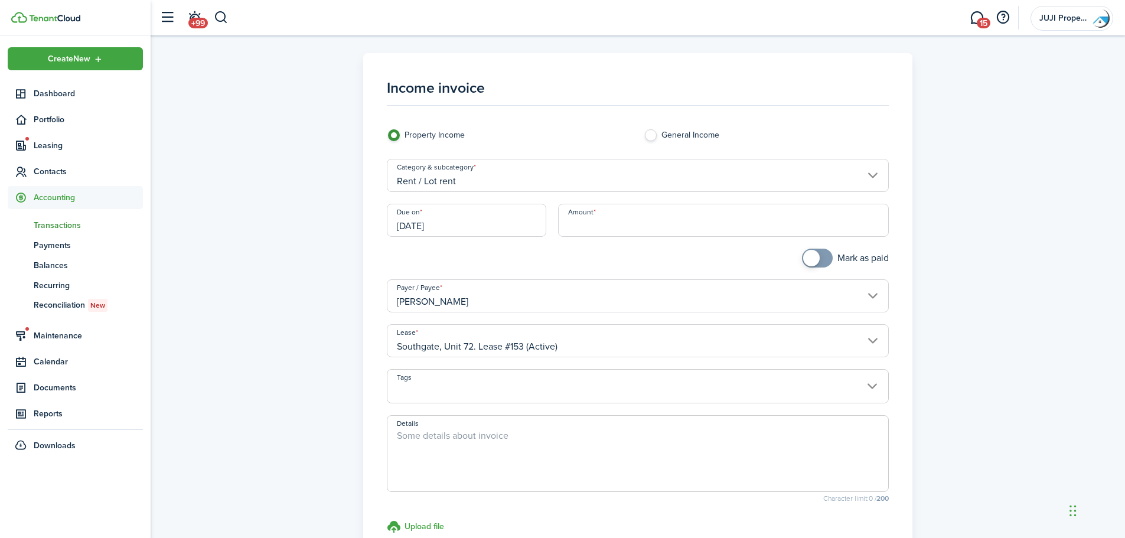
click at [594, 223] on input "Amount" at bounding box center [723, 220] width 331 height 33
type input "$102.00"
checkbox input "true"
click at [812, 255] on span at bounding box center [811, 258] width 17 height 17
click at [424, 441] on textarea "Details" at bounding box center [637, 457] width 501 height 57
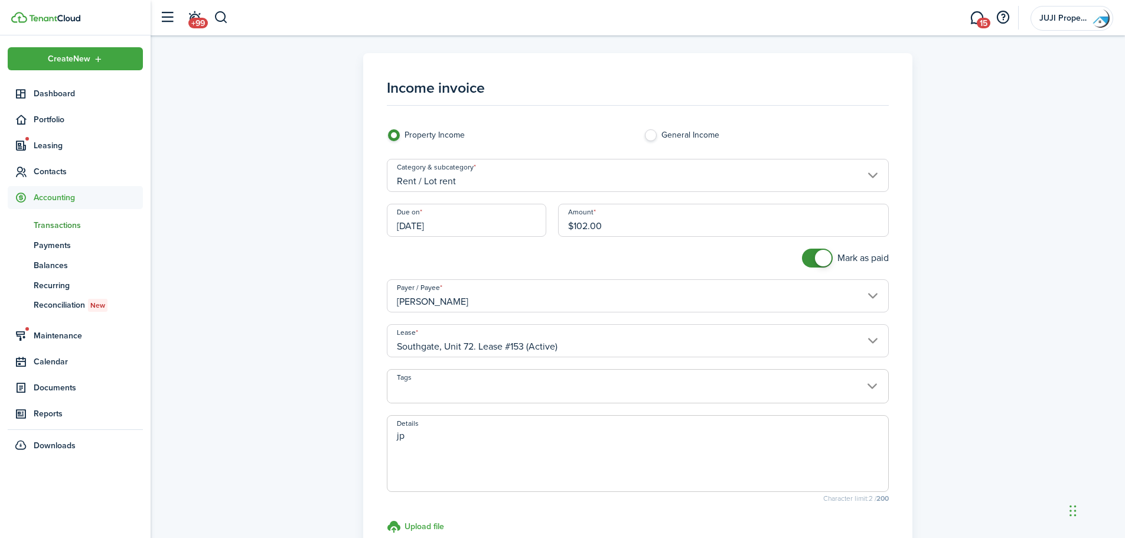
type textarea "j"
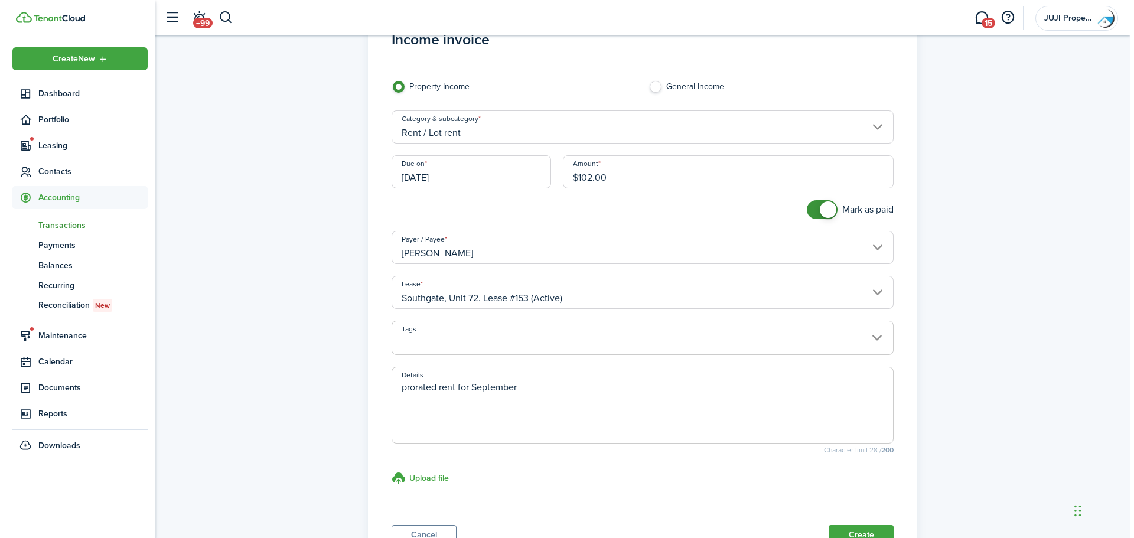
scroll to position [147, 0]
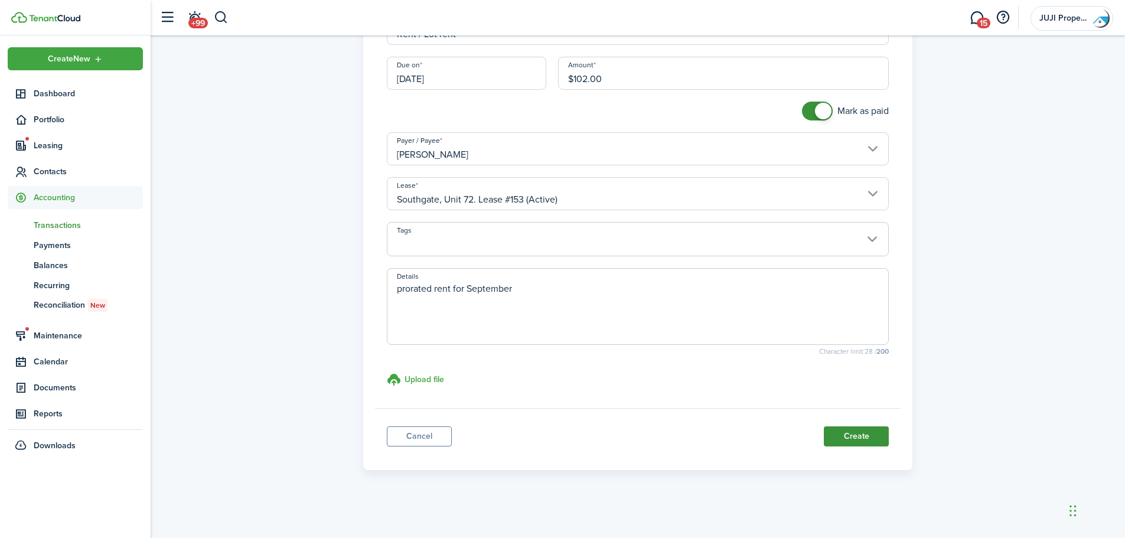
type textarea "prorated rent for September"
click at [864, 436] on button "Create" at bounding box center [856, 436] width 65 height 20
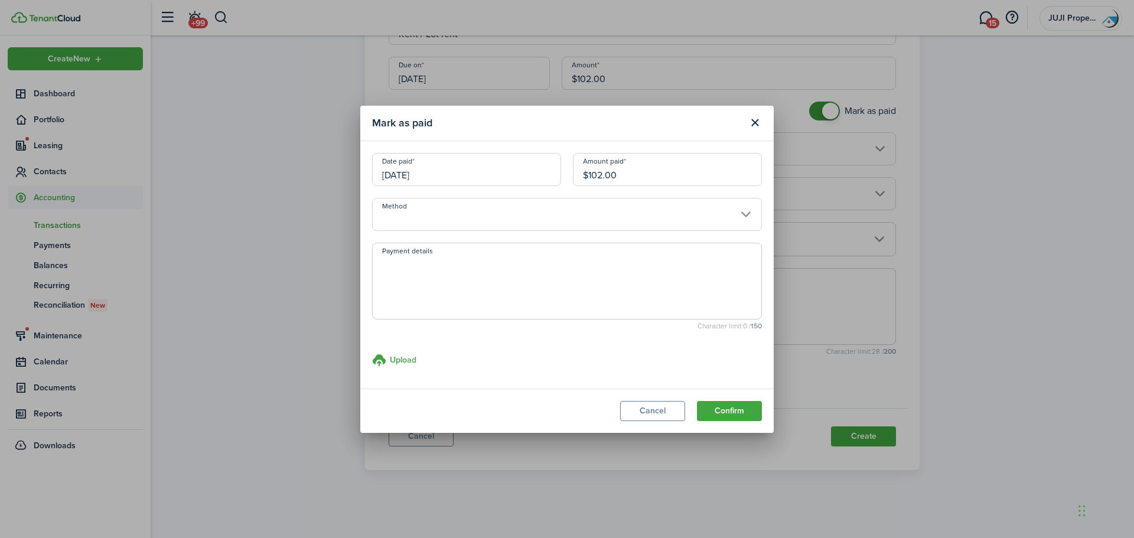
click at [413, 212] on input "Method" at bounding box center [567, 214] width 390 height 33
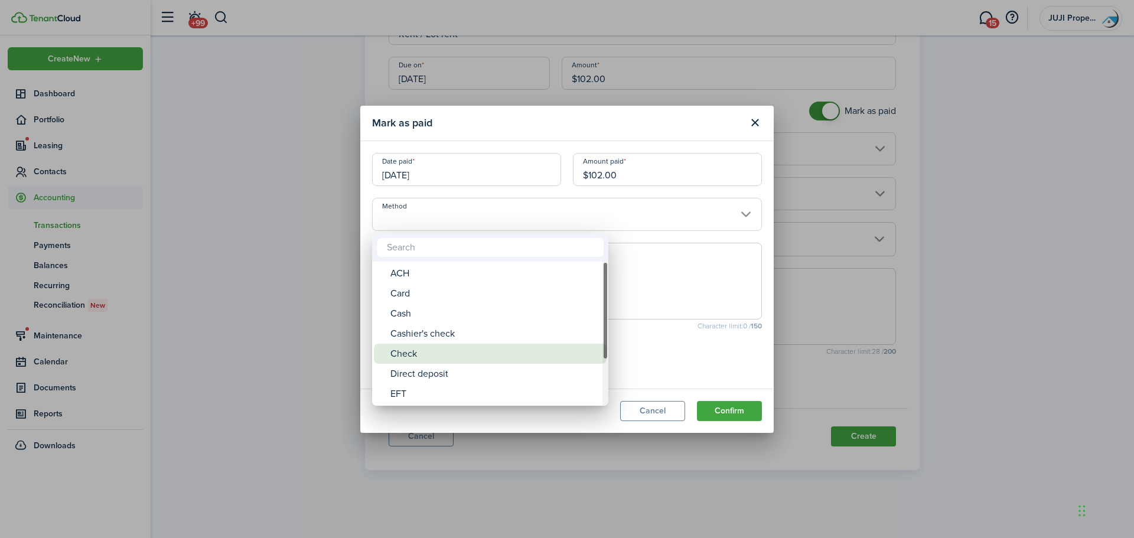
click at [408, 351] on div "Check" at bounding box center [494, 354] width 209 height 20
type input "Check"
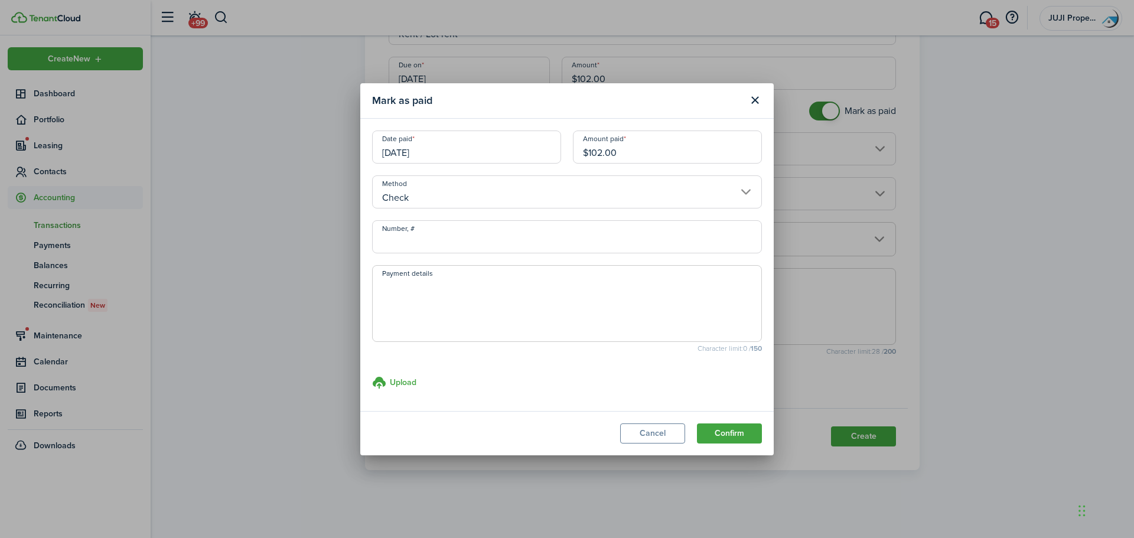
click at [409, 247] on input "Number, #" at bounding box center [567, 236] width 390 height 33
click at [397, 239] on input "Number, #" at bounding box center [567, 236] width 390 height 33
type input "1353"
click at [747, 435] on button "Confirm" at bounding box center [729, 434] width 65 height 20
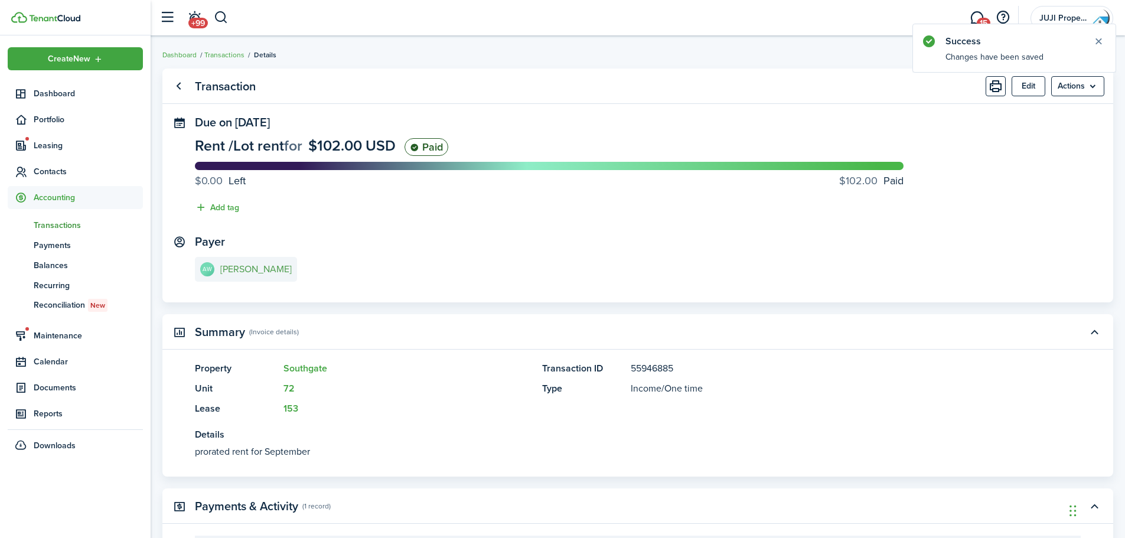
click at [246, 272] on e-details-info-title "[PERSON_NAME]" at bounding box center [255, 269] width 71 height 11
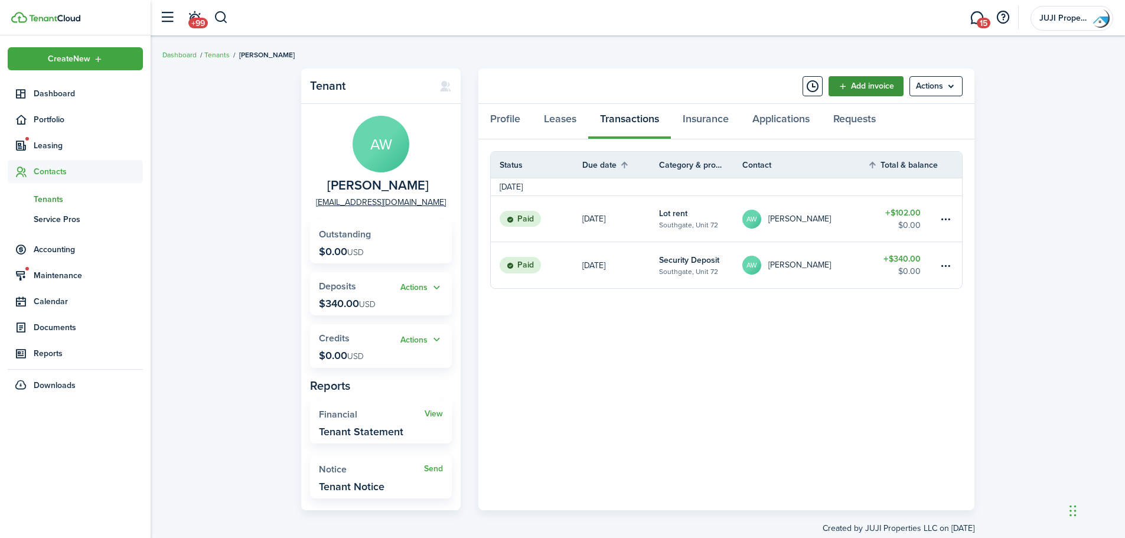
click at [879, 83] on link "Add invoice" at bounding box center [866, 86] width 75 height 20
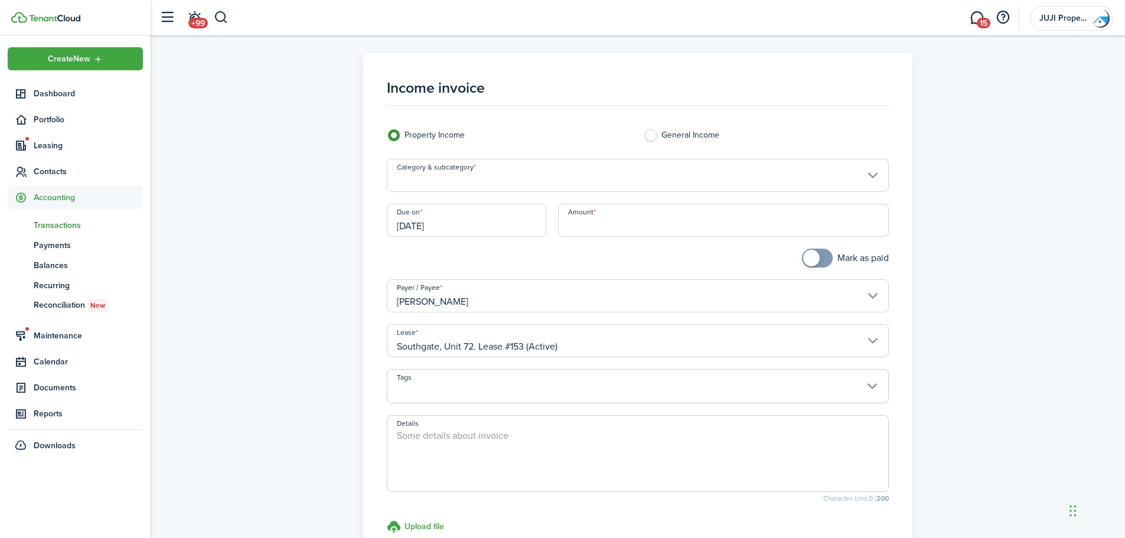
click at [459, 168] on input "Category & subcategory" at bounding box center [638, 175] width 503 height 33
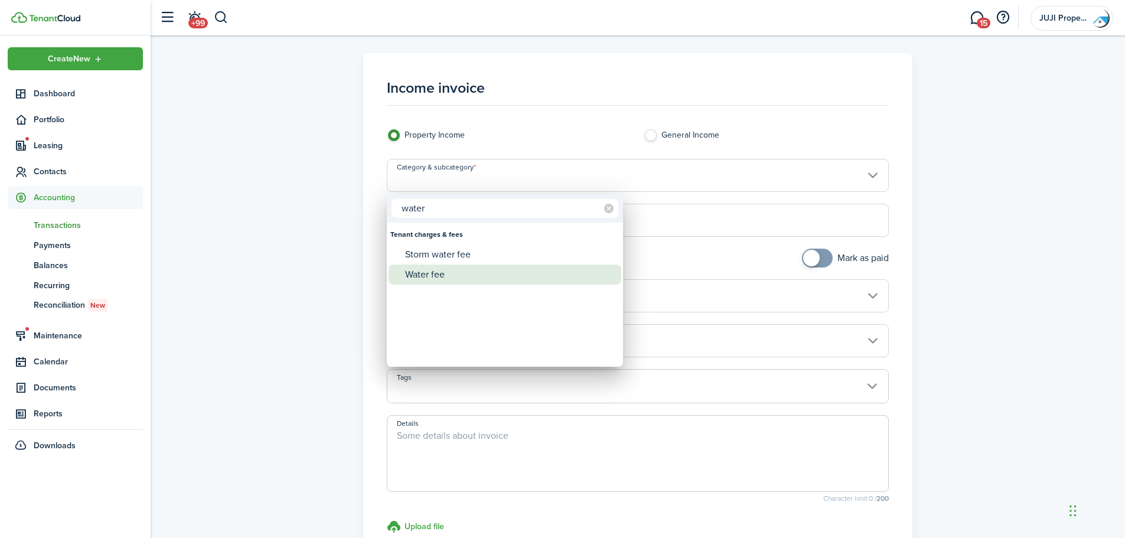
type input "water"
click at [437, 268] on div "Water fee" at bounding box center [509, 275] width 209 height 20
type input "Tenant charges & fees / Water fee"
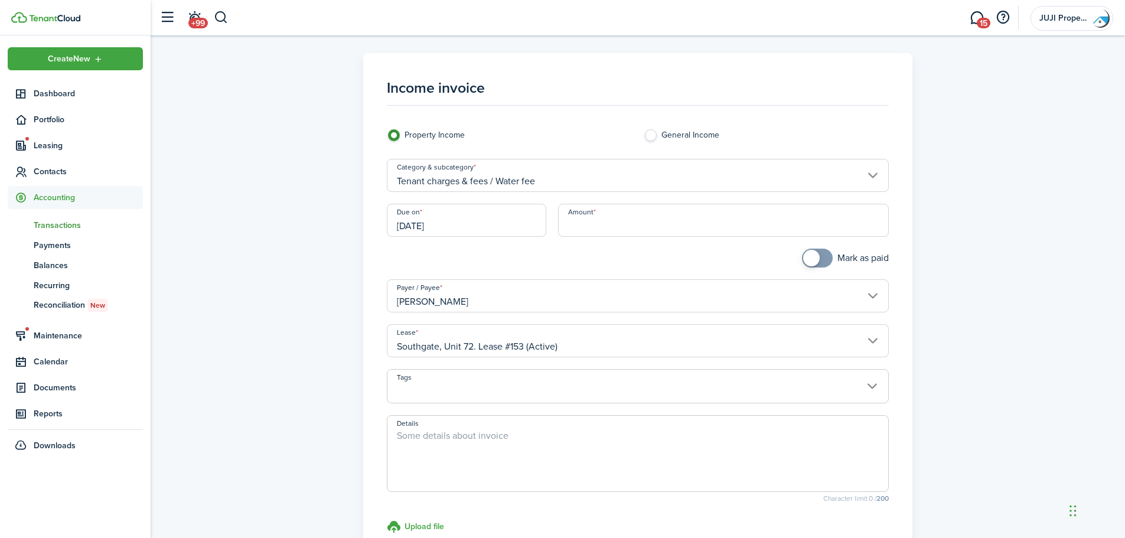
click at [457, 226] on input "[DATE]" at bounding box center [466, 220] width 159 height 33
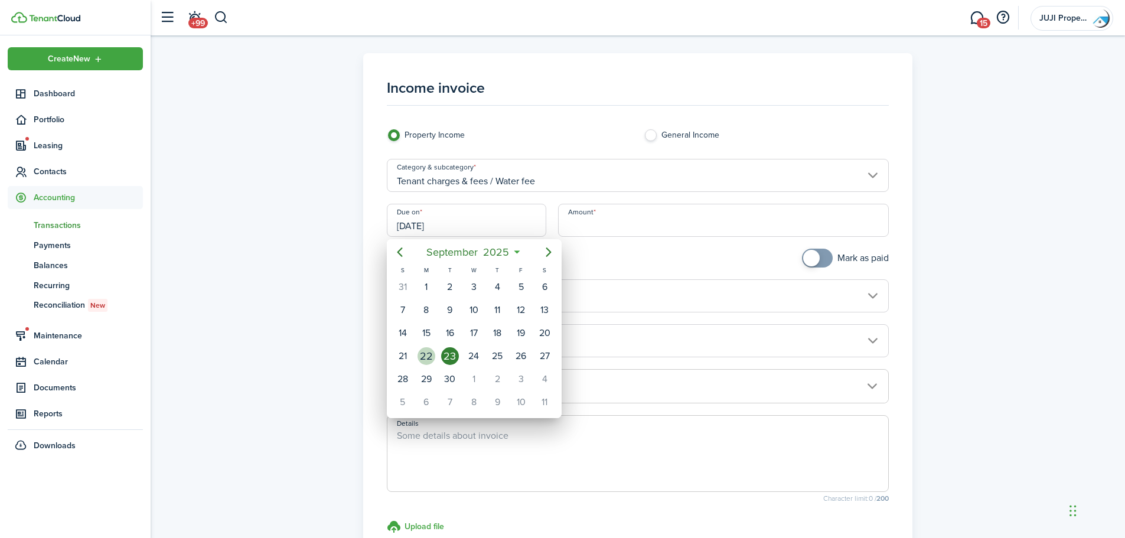
click at [429, 358] on div "22" at bounding box center [427, 356] width 18 height 18
type input "[DATE]"
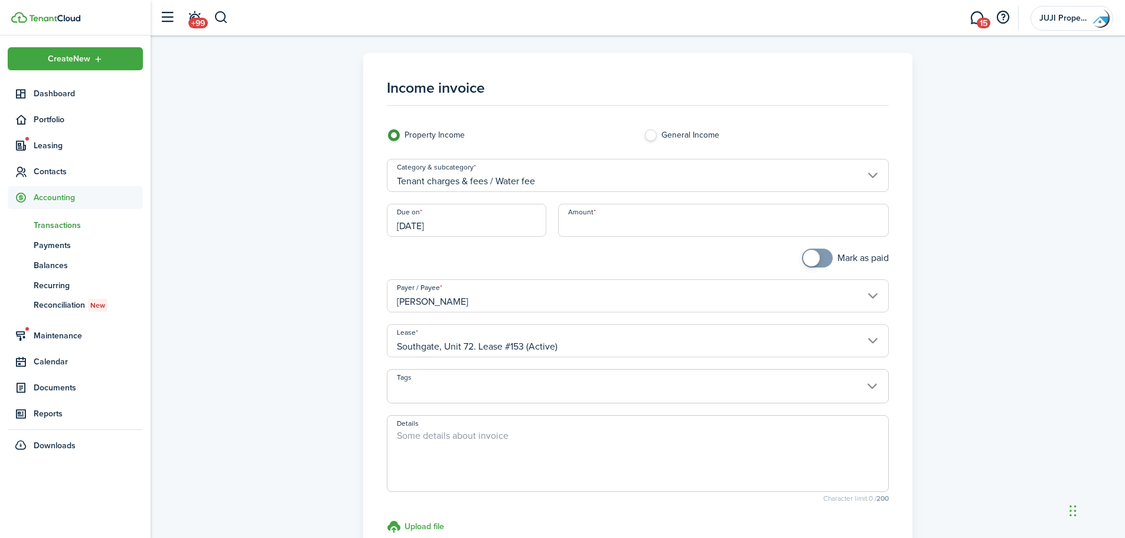
click at [593, 223] on input "Amount" at bounding box center [723, 220] width 331 height 33
click at [589, 224] on input "Amount" at bounding box center [723, 220] width 331 height 33
type input "$15.00"
checkbox input "true"
click at [810, 258] on span at bounding box center [811, 258] width 17 height 17
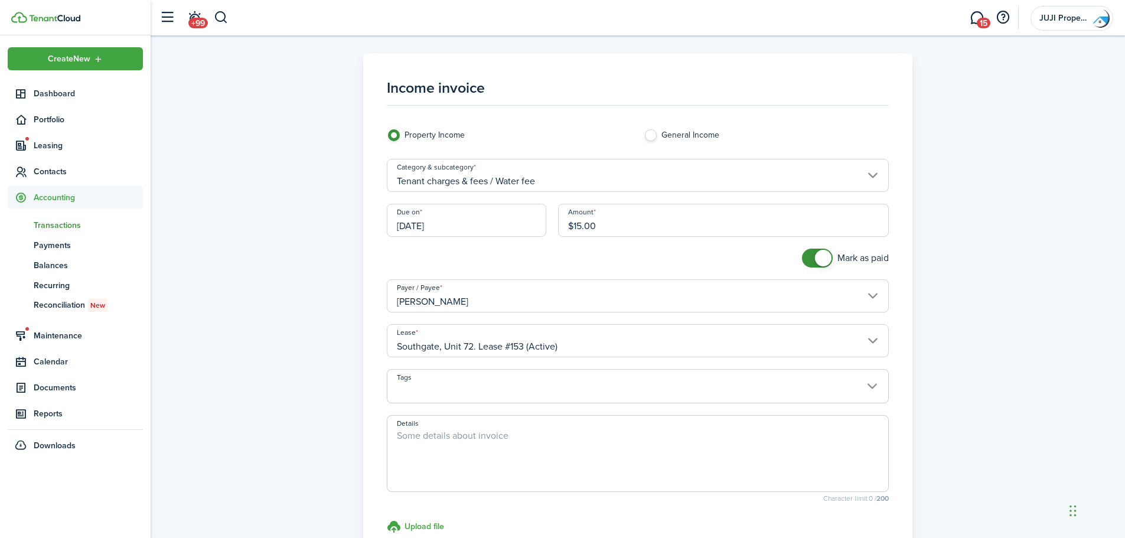
click at [430, 444] on textarea "Details" at bounding box center [637, 457] width 501 height 57
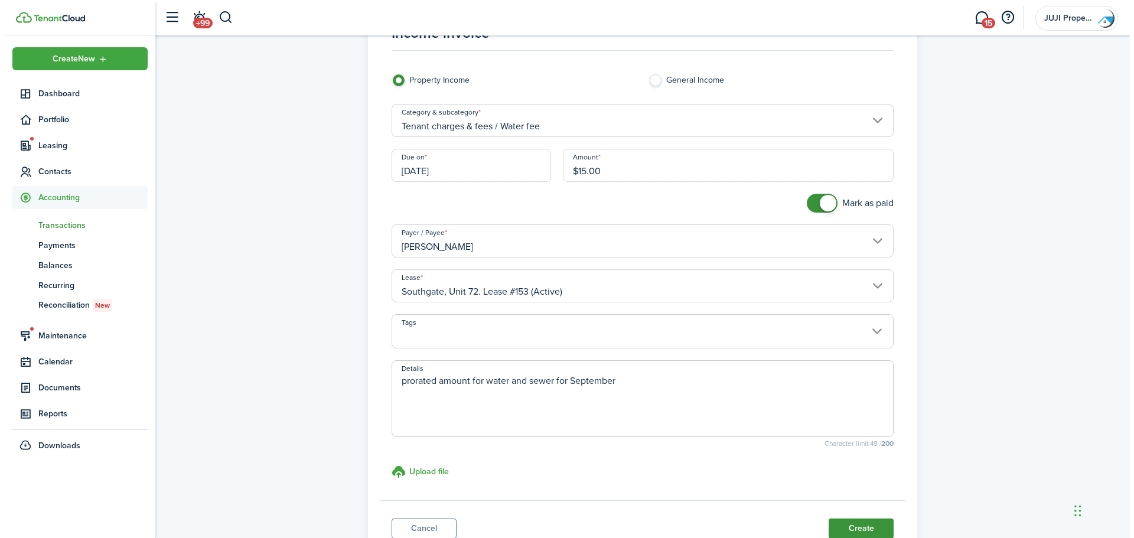
scroll to position [147, 0]
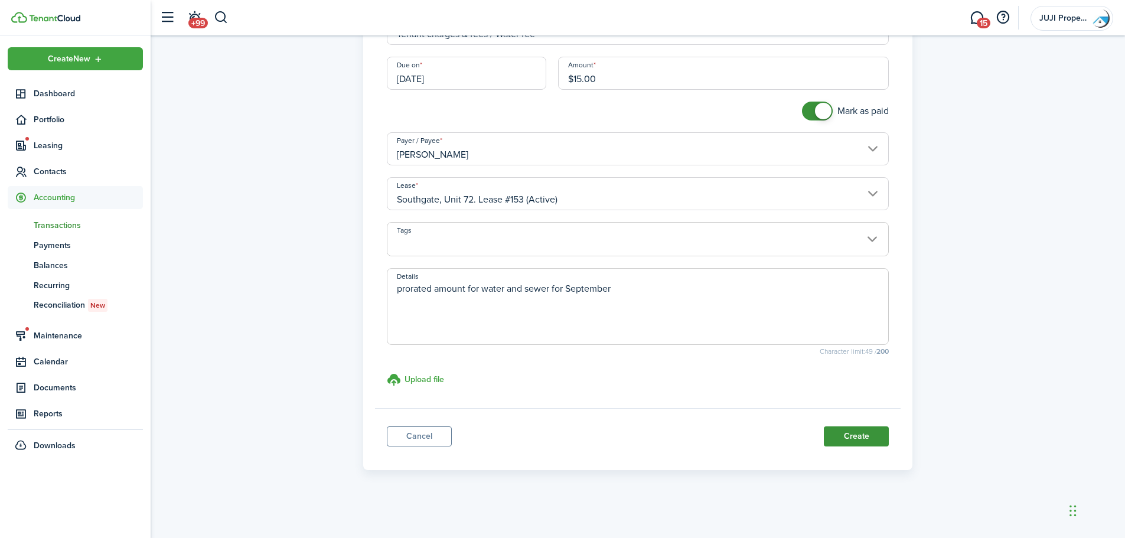
type textarea "prorated amount for water and sewer for September"
click at [859, 433] on button "Create" at bounding box center [856, 436] width 65 height 20
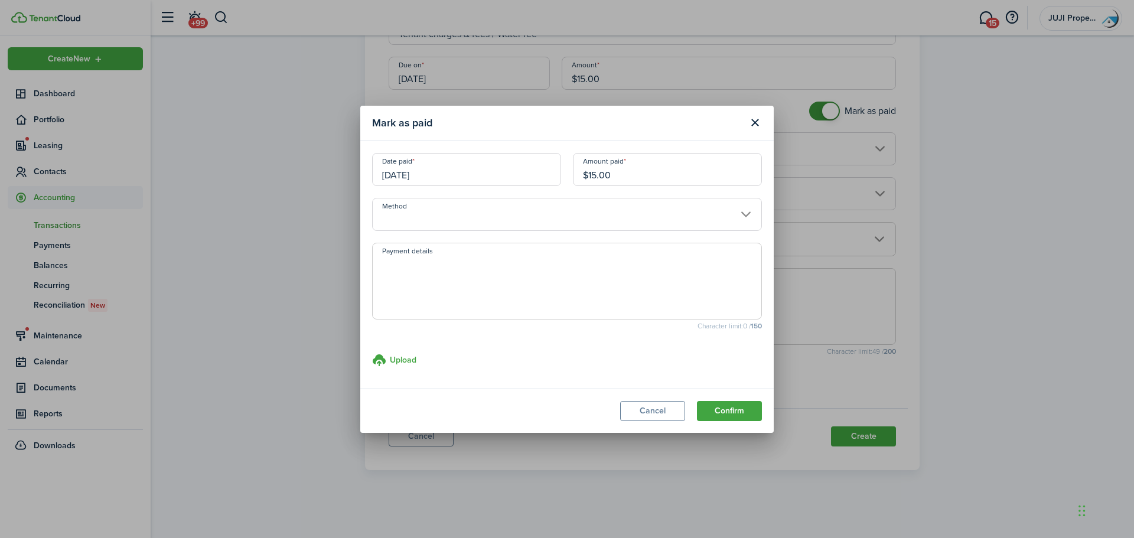
click at [422, 215] on input "Method" at bounding box center [567, 214] width 390 height 33
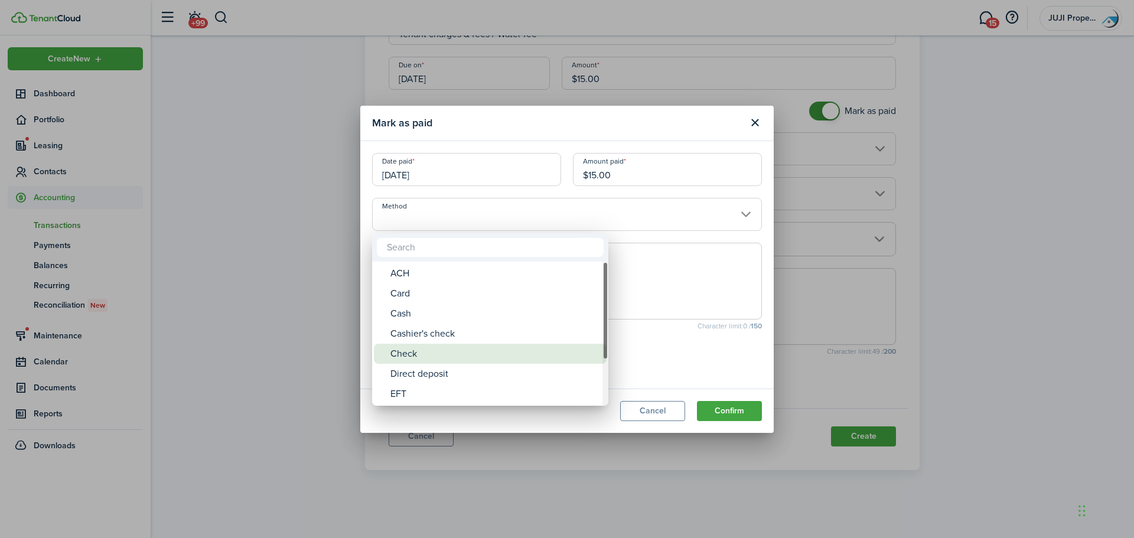
click at [431, 348] on div "Check" at bounding box center [494, 354] width 209 height 20
type input "Check"
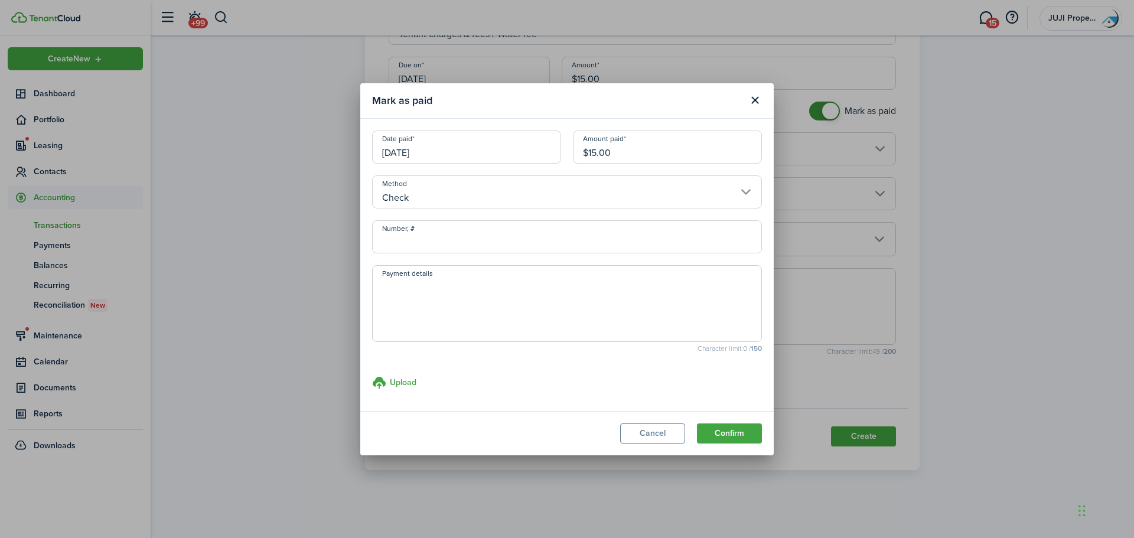
click at [410, 239] on input "Number, #" at bounding box center [567, 236] width 390 height 33
click at [395, 239] on input "Number, #" at bounding box center [567, 236] width 390 height 33
type input "1353"
click at [744, 428] on button "Confirm" at bounding box center [729, 434] width 65 height 20
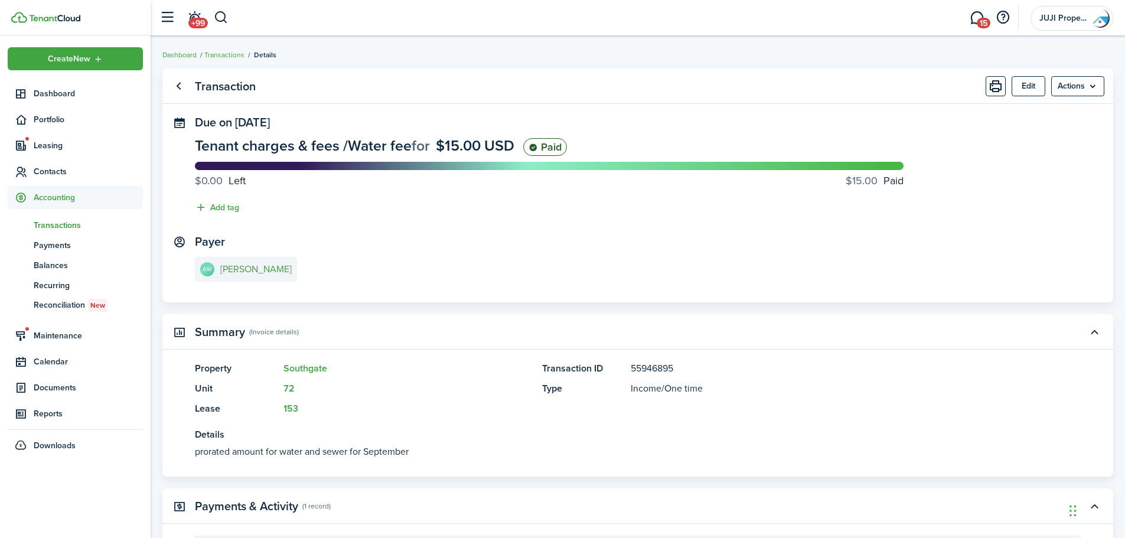
click at [258, 266] on e-details-info-title "[PERSON_NAME]" at bounding box center [255, 269] width 71 height 11
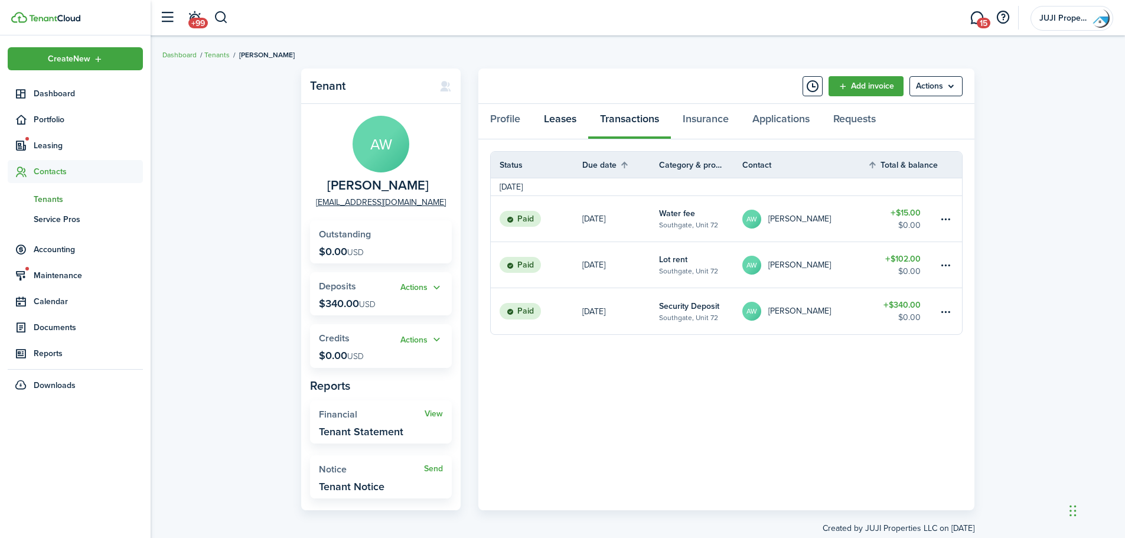
click at [569, 116] on link "Leases" at bounding box center [560, 121] width 56 height 35
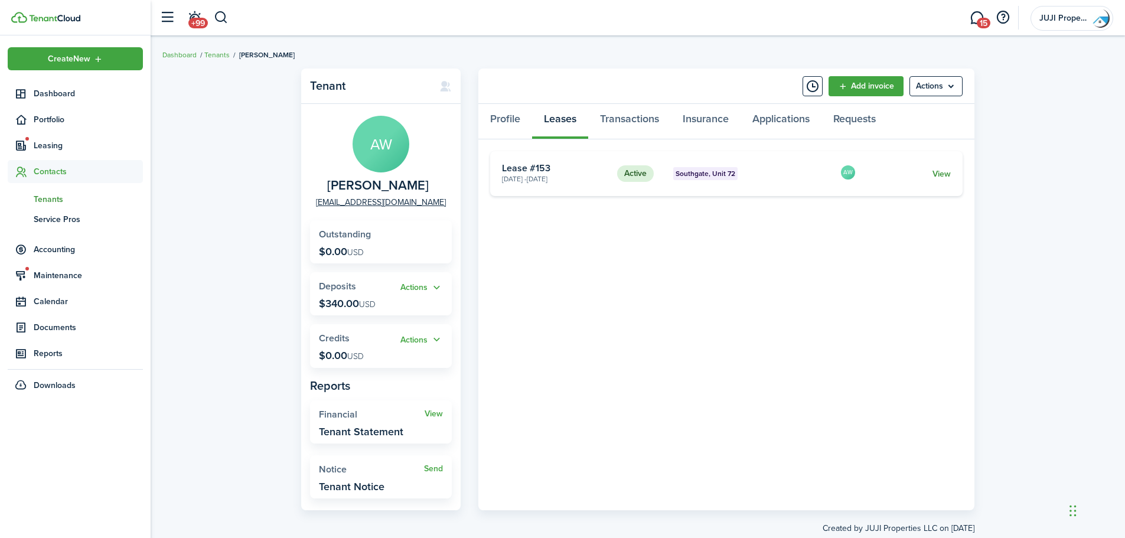
click at [946, 171] on link "View" at bounding box center [942, 174] width 18 height 12
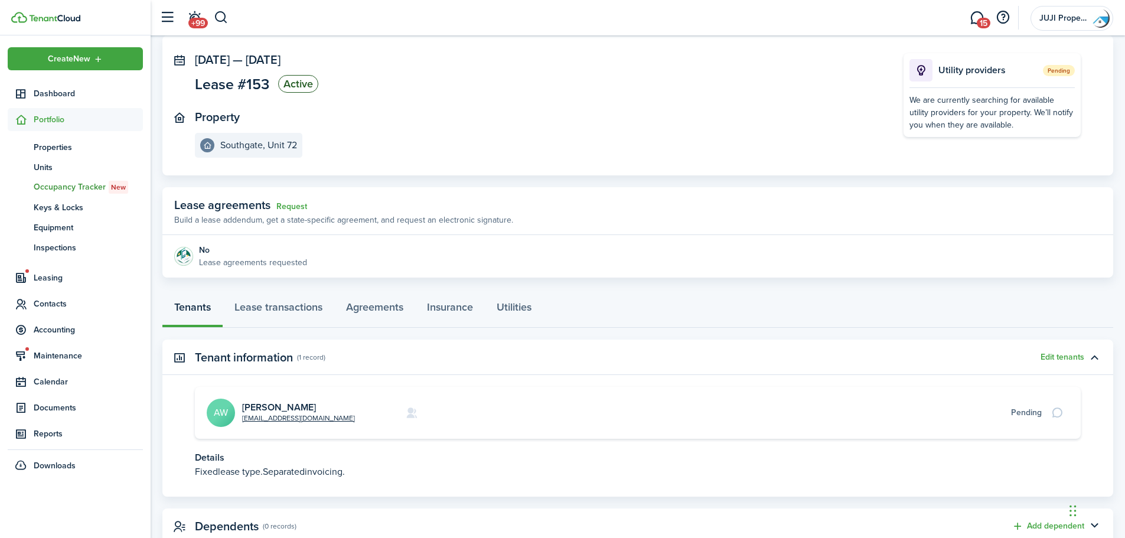
scroll to position [41, 0]
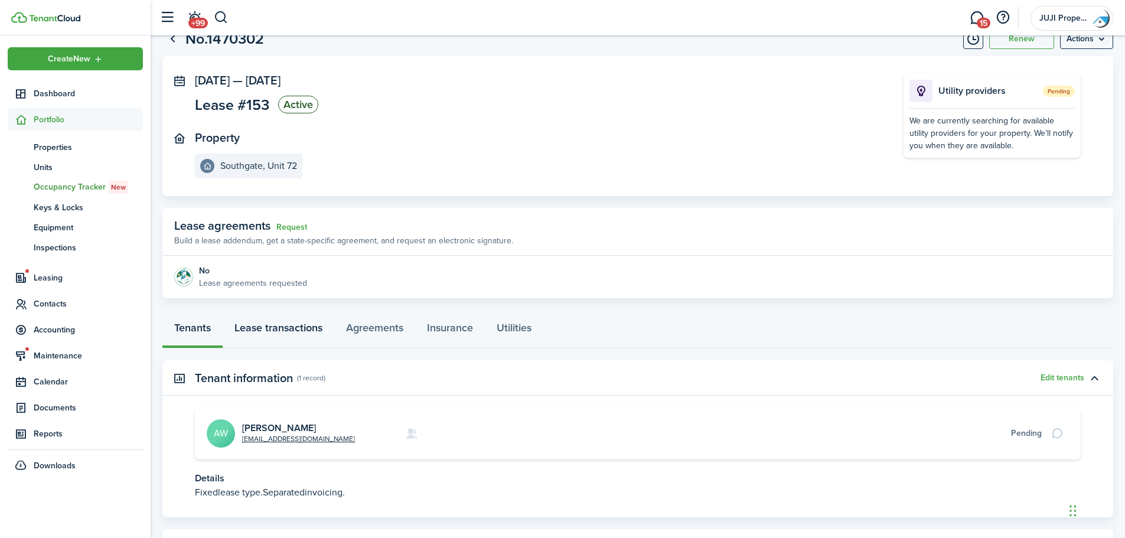
click at [282, 327] on link "Lease transactions" at bounding box center [279, 330] width 112 height 35
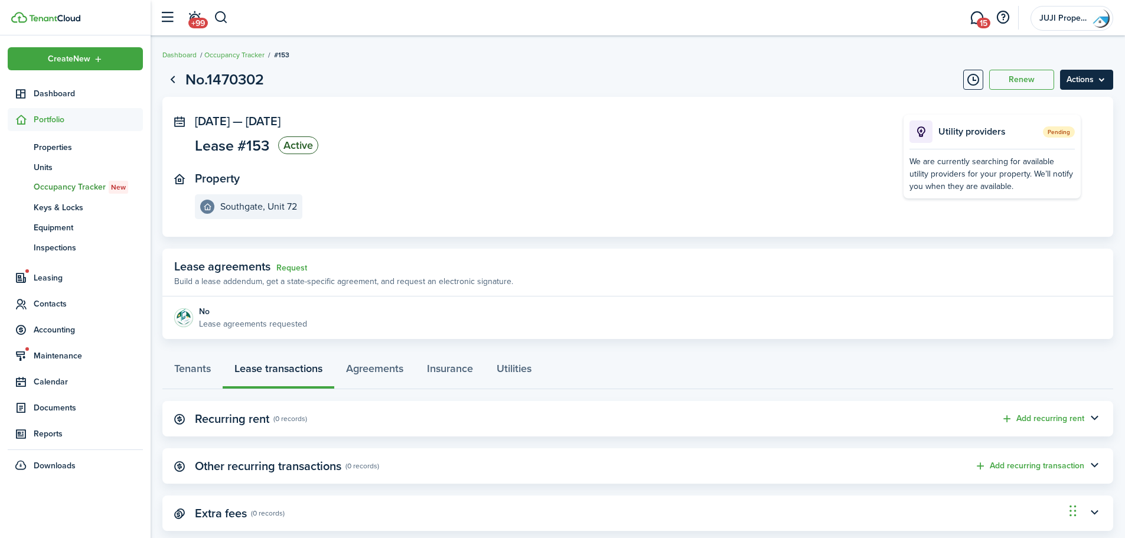
click at [1105, 75] on menu-btn "Actions" at bounding box center [1086, 80] width 53 height 20
click at [839, 70] on page-view-header "No.1470302 Renew Actions" at bounding box center [637, 80] width 951 height 22
click at [384, 364] on link "Agreements" at bounding box center [374, 371] width 81 height 35
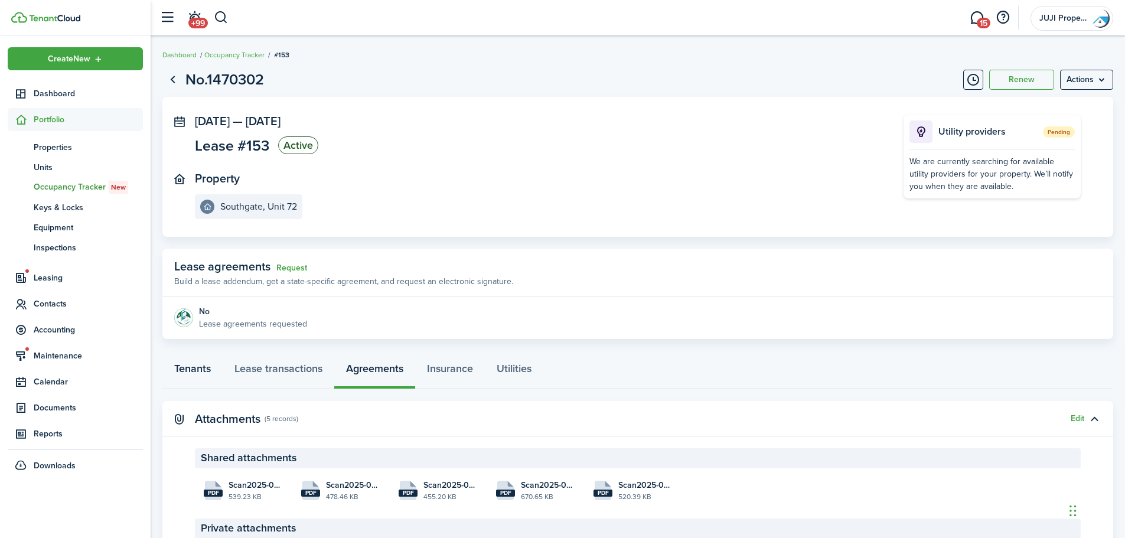
click at [191, 367] on link "Tenants" at bounding box center [192, 371] width 60 height 35
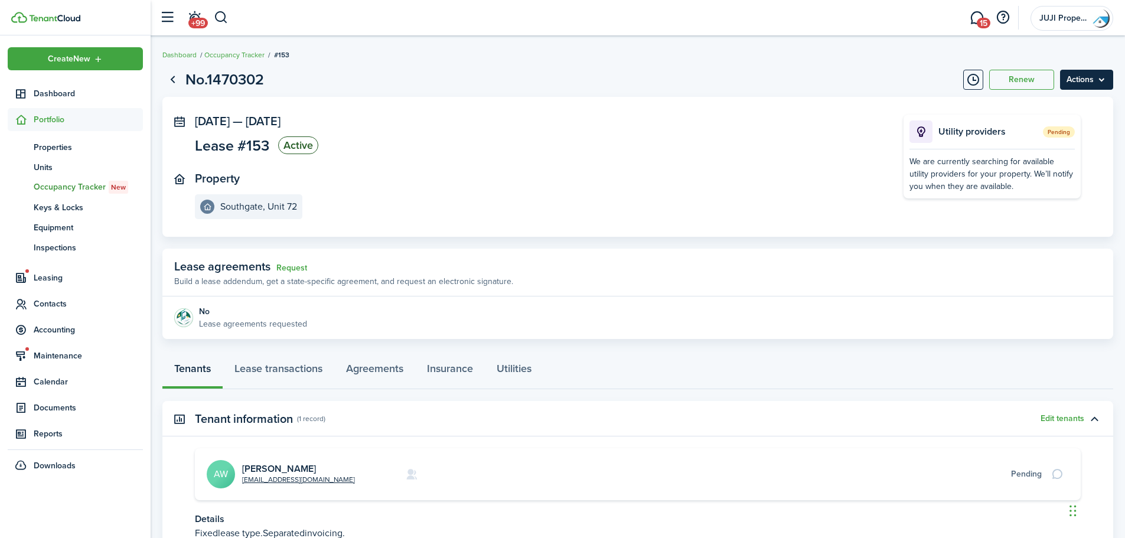
click at [1103, 77] on menu-btn "Actions" at bounding box center [1086, 80] width 53 height 20
